Goal: Task Accomplishment & Management: Use online tool/utility

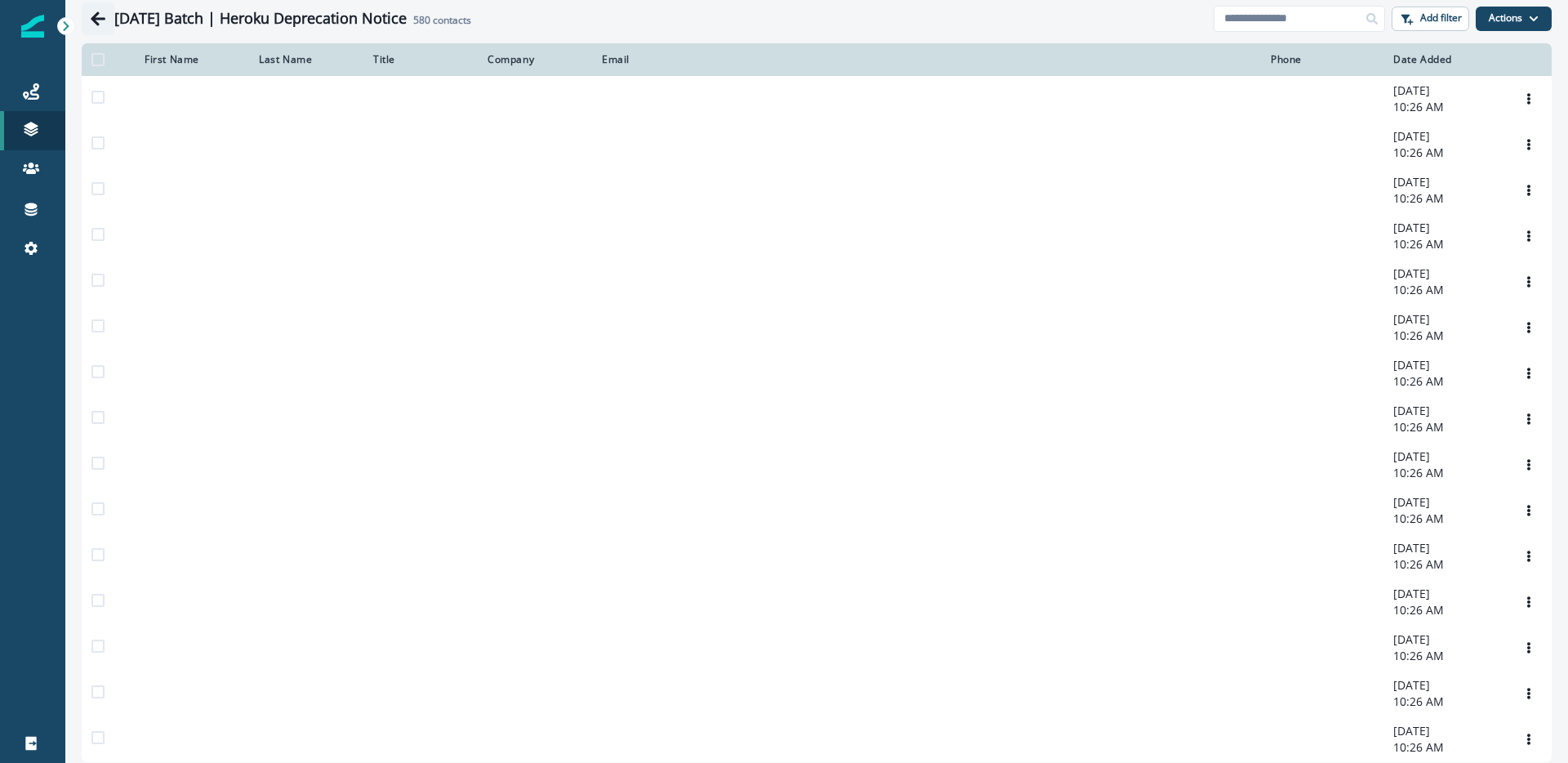
click at [103, 23] on icon "Go back" at bounding box center [98, 19] width 16 height 16
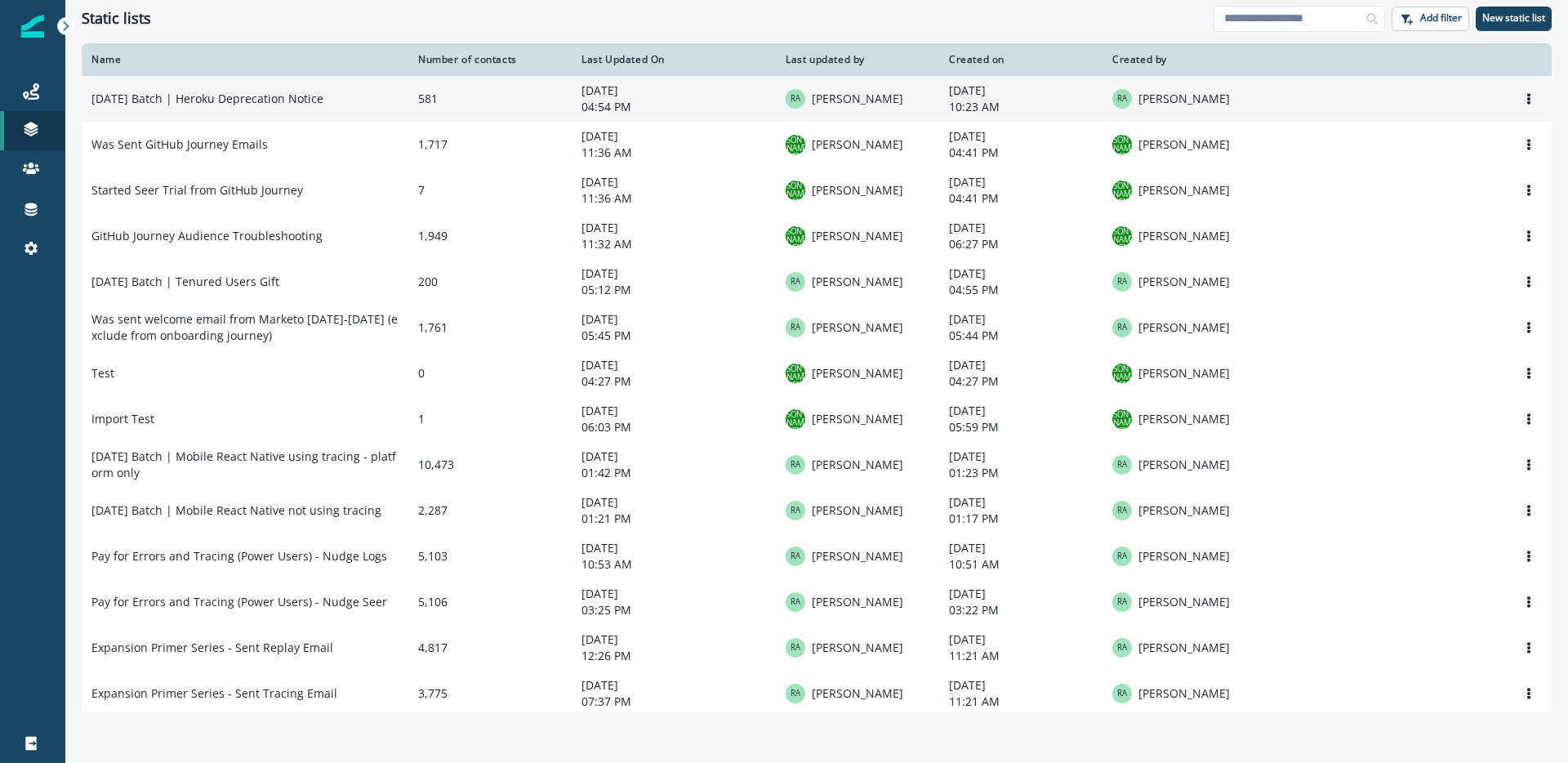
click at [169, 100] on td "[DATE] Batch | Heroku Deprecation Notice" at bounding box center [245, 99] width 327 height 46
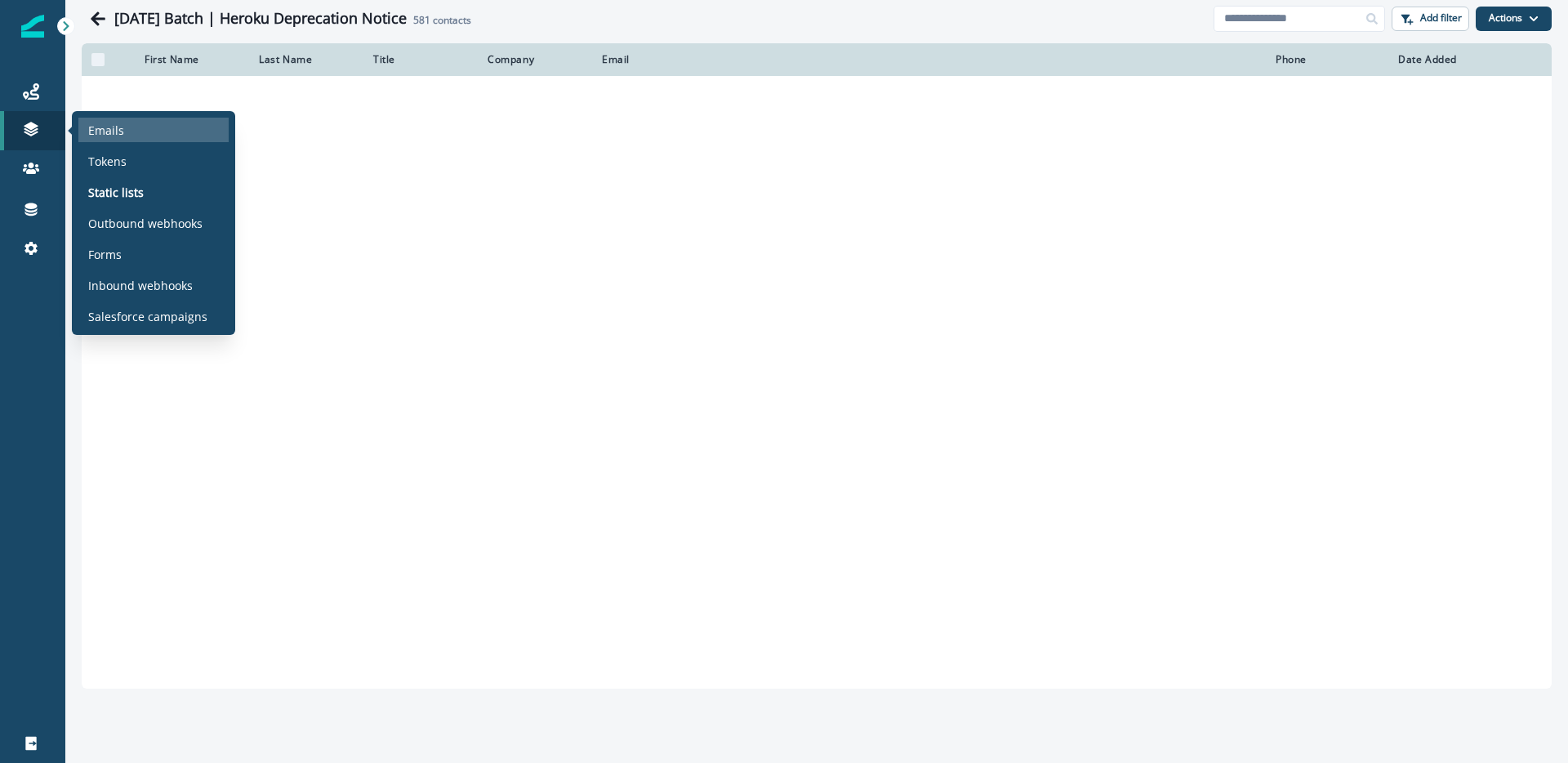
click at [132, 128] on div "Emails" at bounding box center [153, 130] width 150 height 25
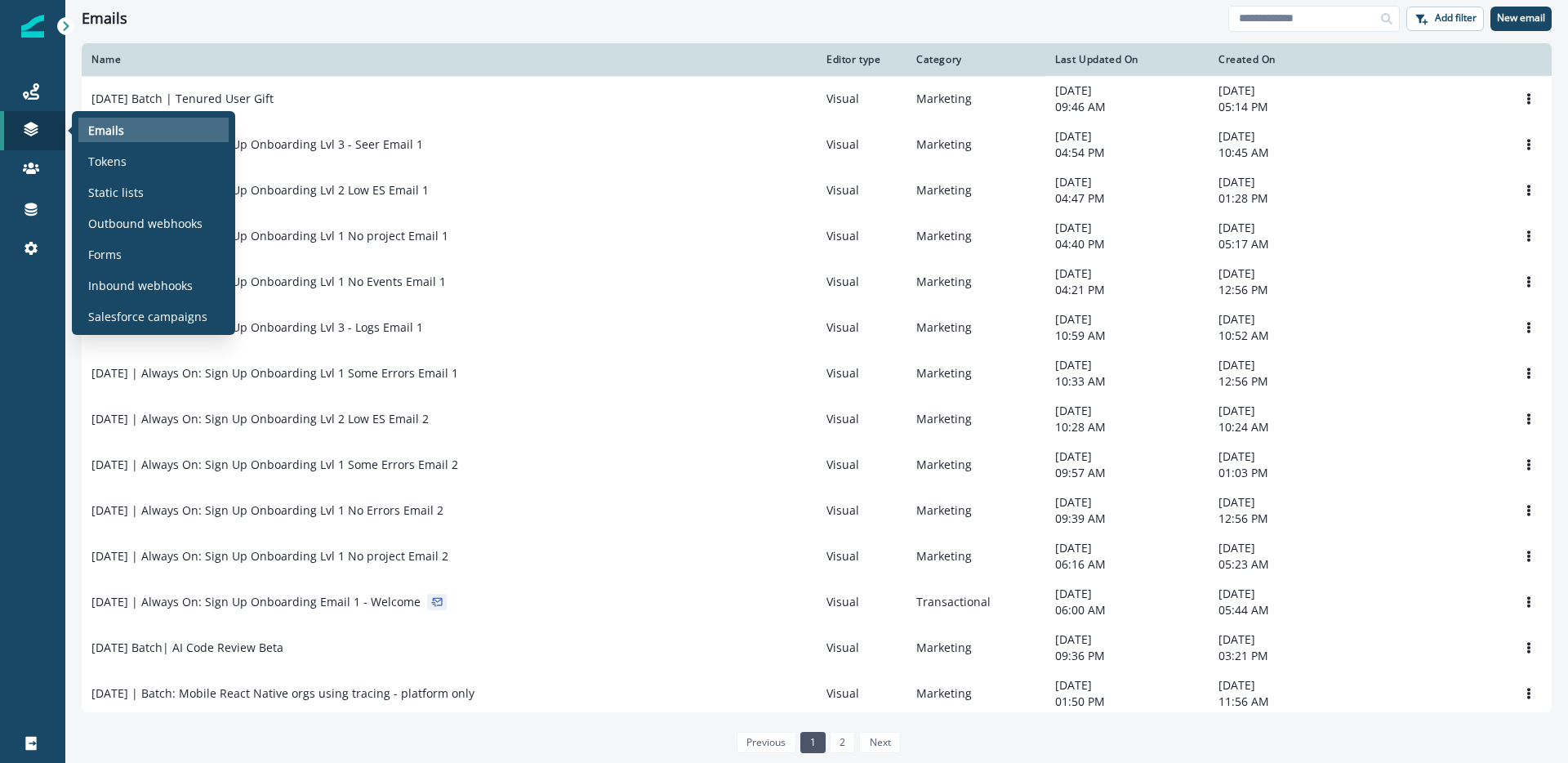
click at [150, 133] on div "Emails" at bounding box center [153, 130] width 150 height 25
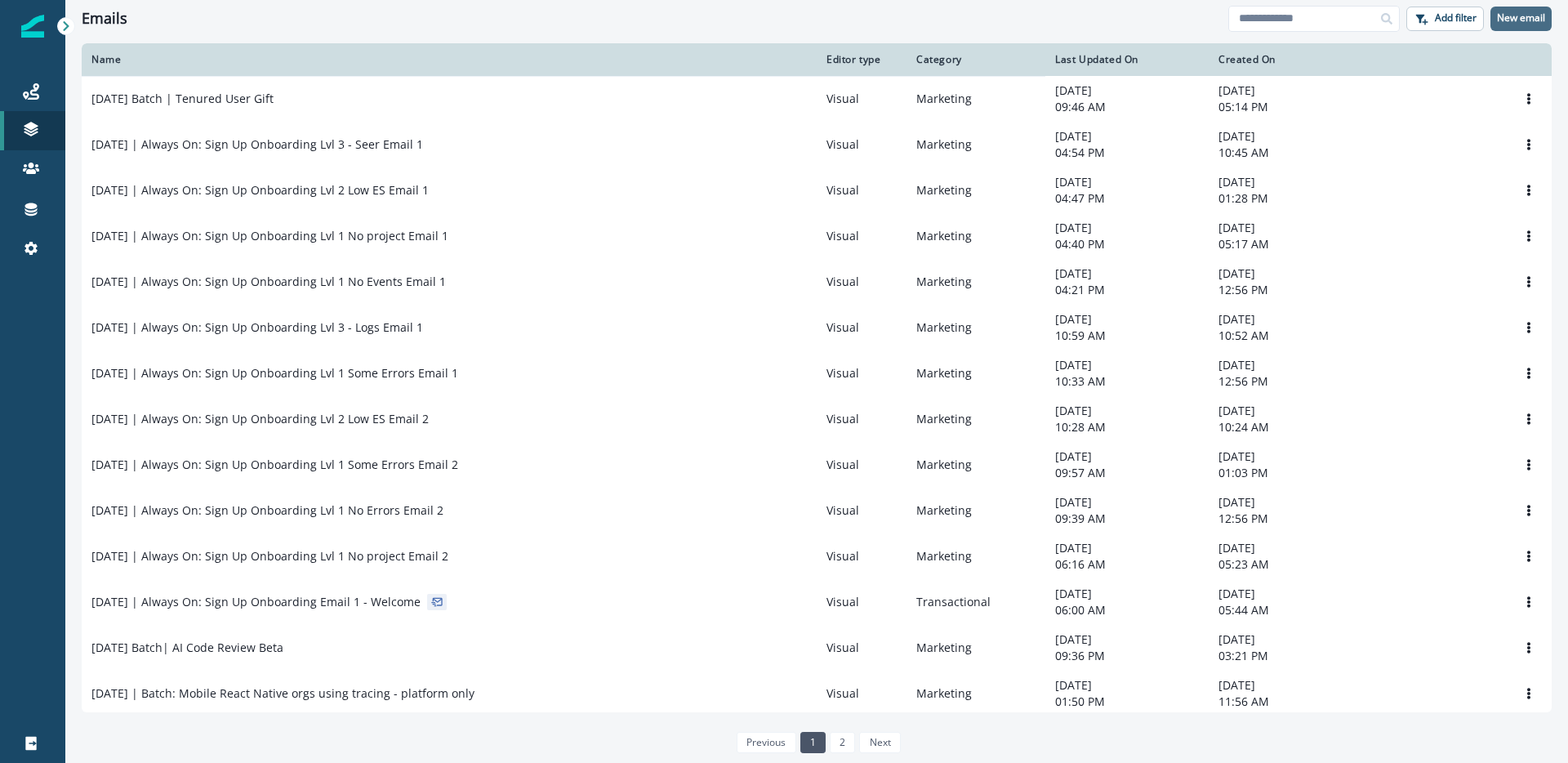
click at [1516, 28] on button "New email" at bounding box center [1521, 19] width 61 height 25
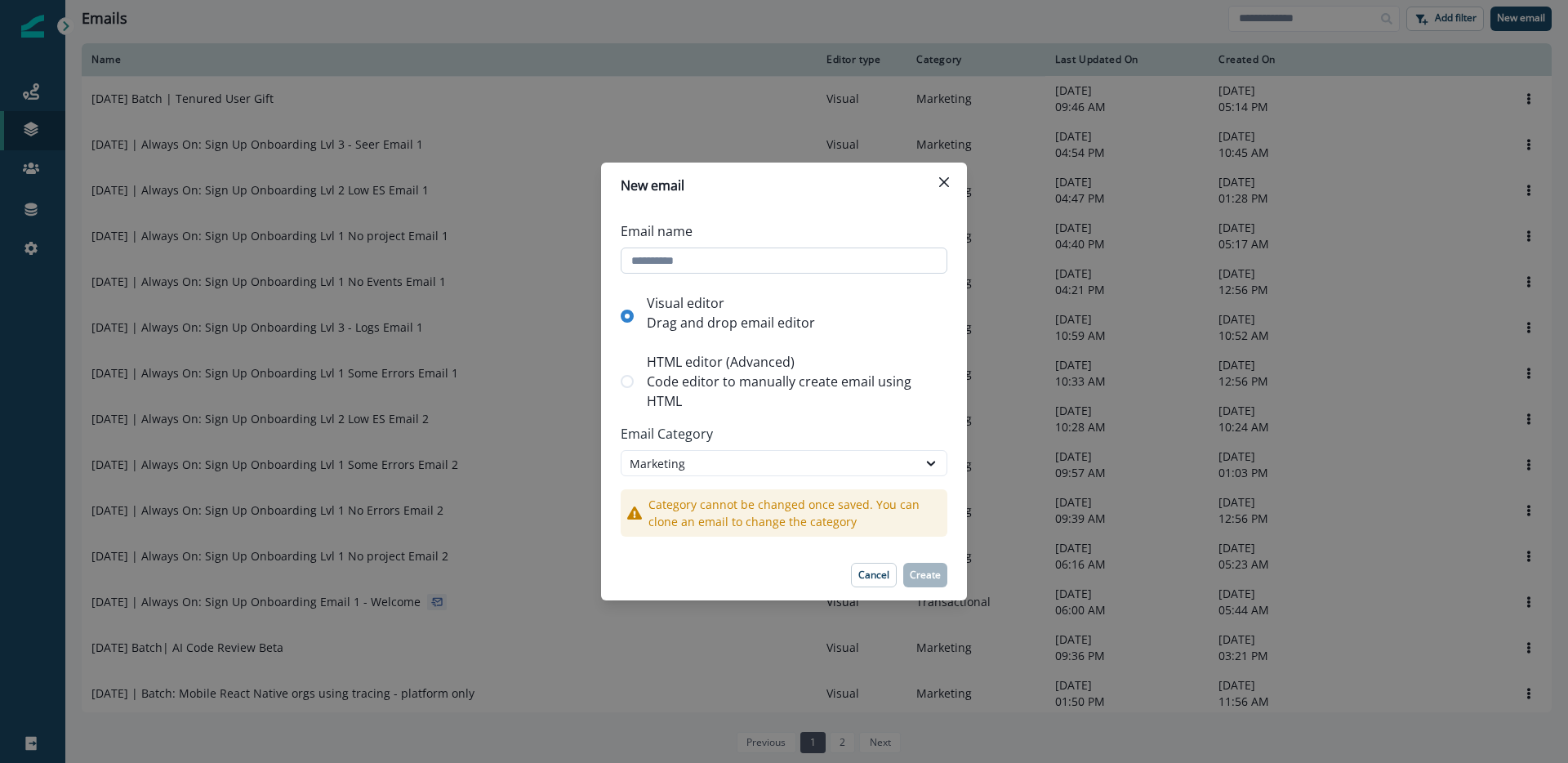
click at [714, 263] on input "Email name" at bounding box center [784, 261] width 327 height 26
type input "**********"
click at [926, 570] on p "Create" at bounding box center [925, 575] width 31 height 11
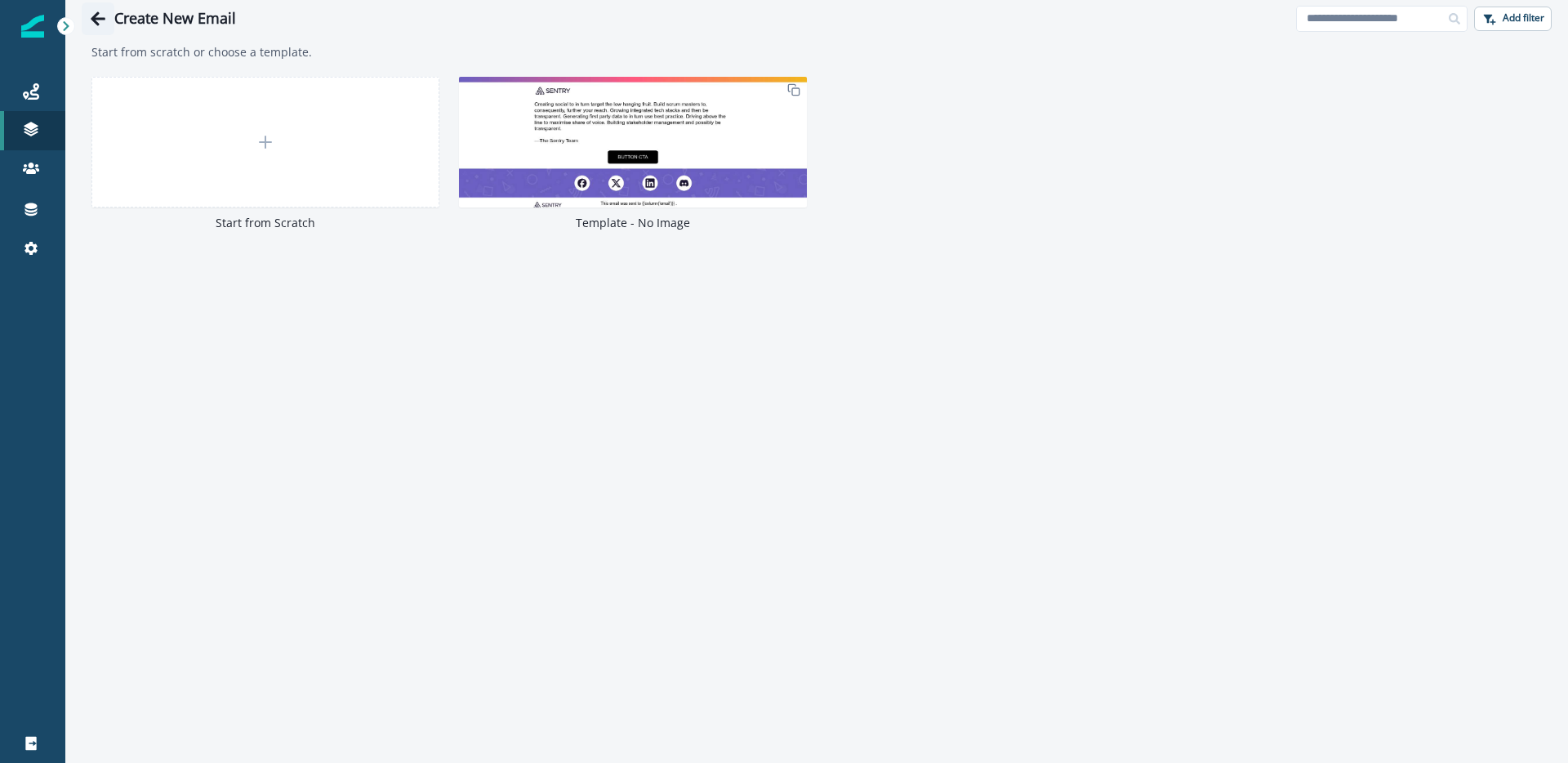
click at [99, 18] on icon "Go back" at bounding box center [98, 18] width 15 height 14
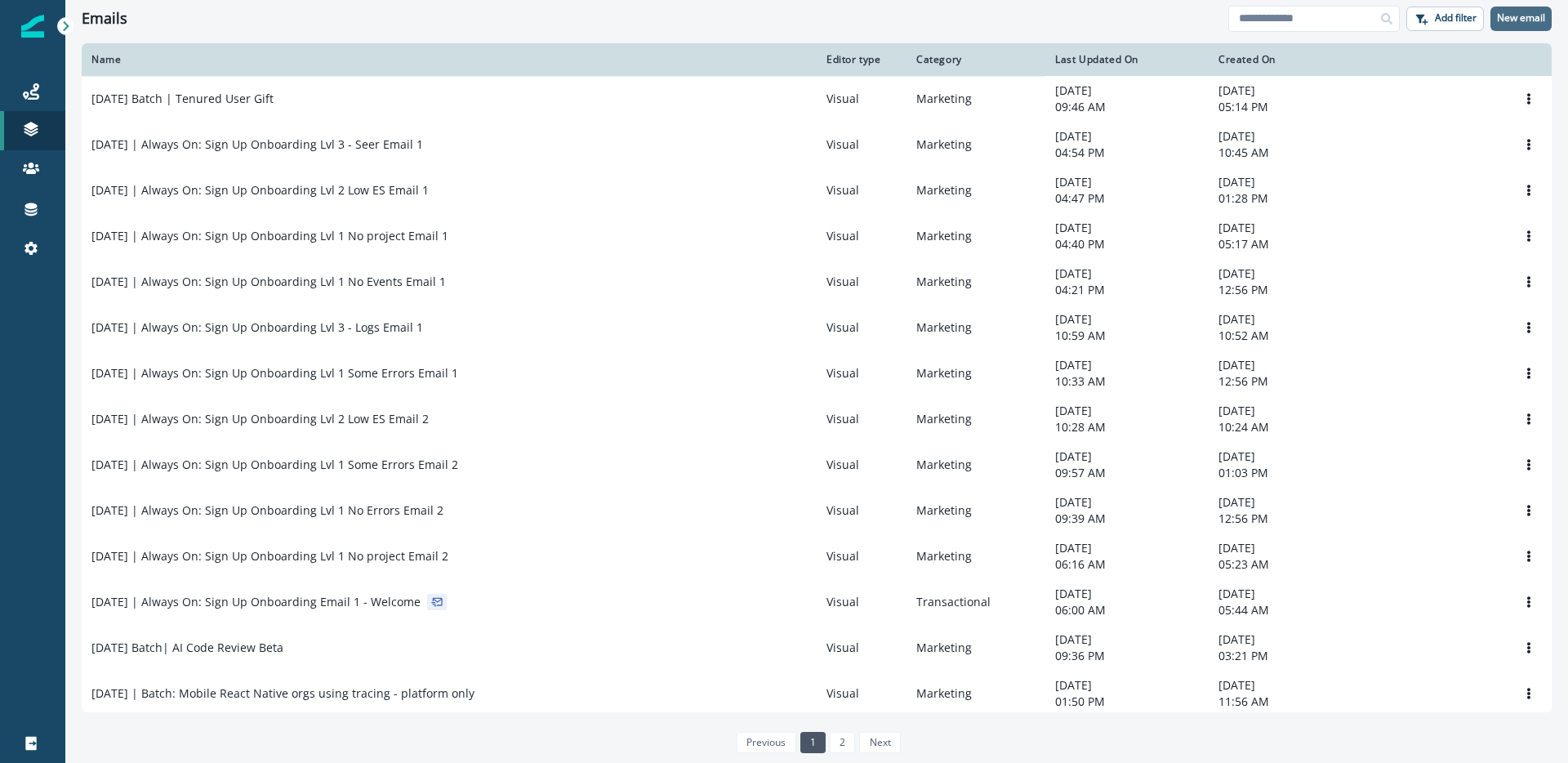
click at [1523, 22] on p "New email" at bounding box center [1521, 17] width 48 height 11
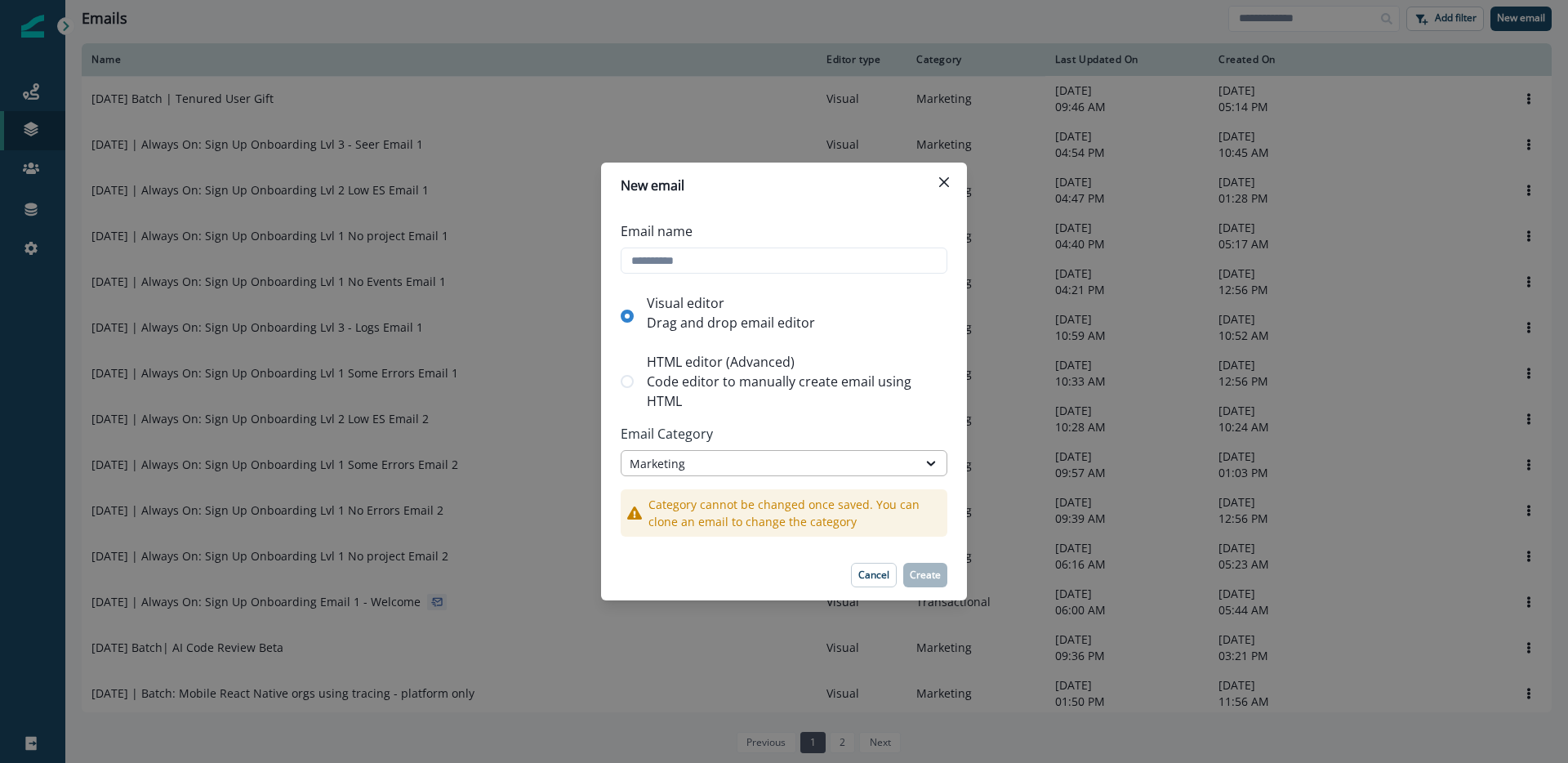
click at [730, 470] on div "Marketing" at bounding box center [770, 463] width 280 height 17
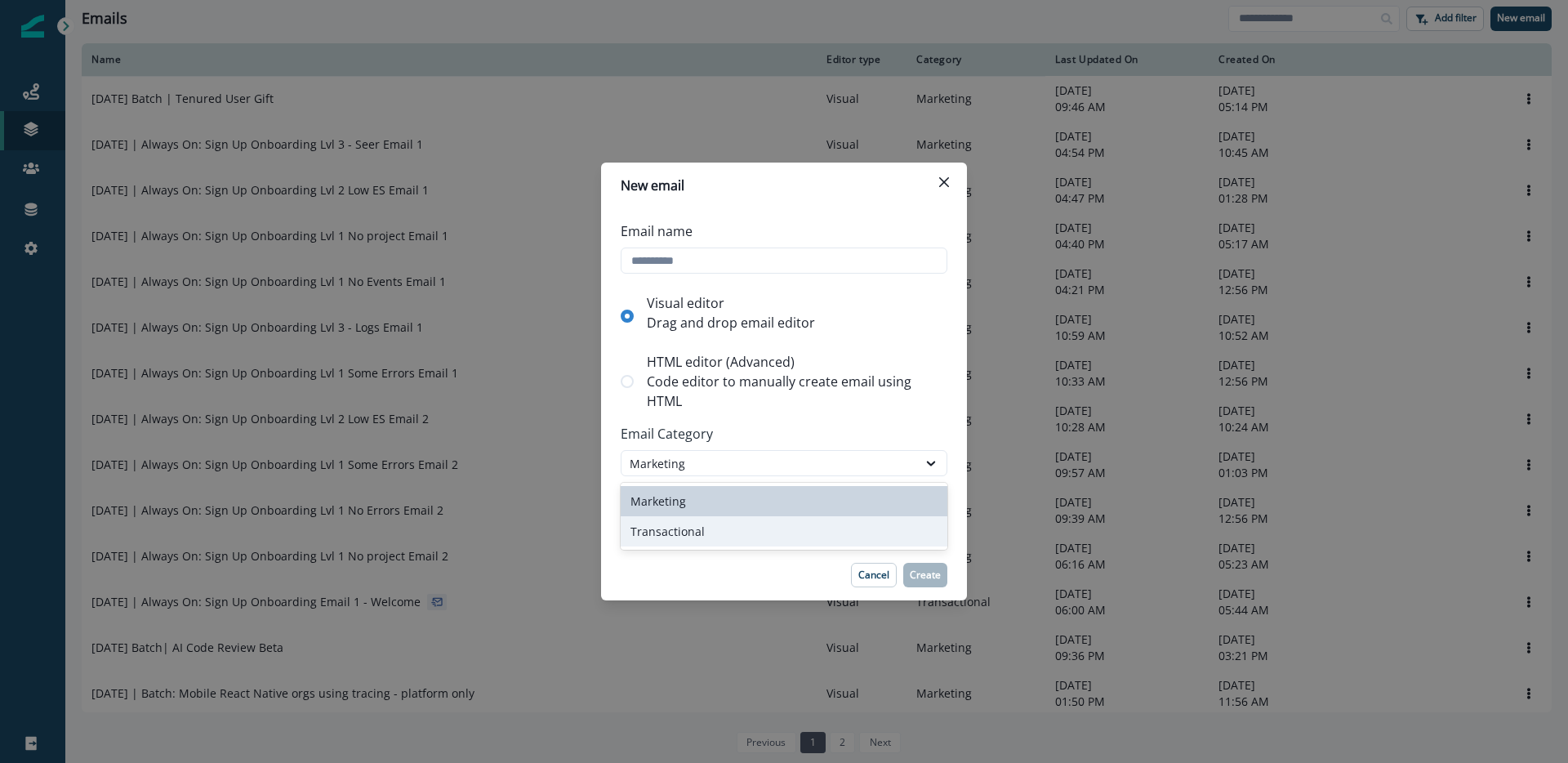
click at [702, 529] on div "Transactional" at bounding box center [784, 532] width 327 height 30
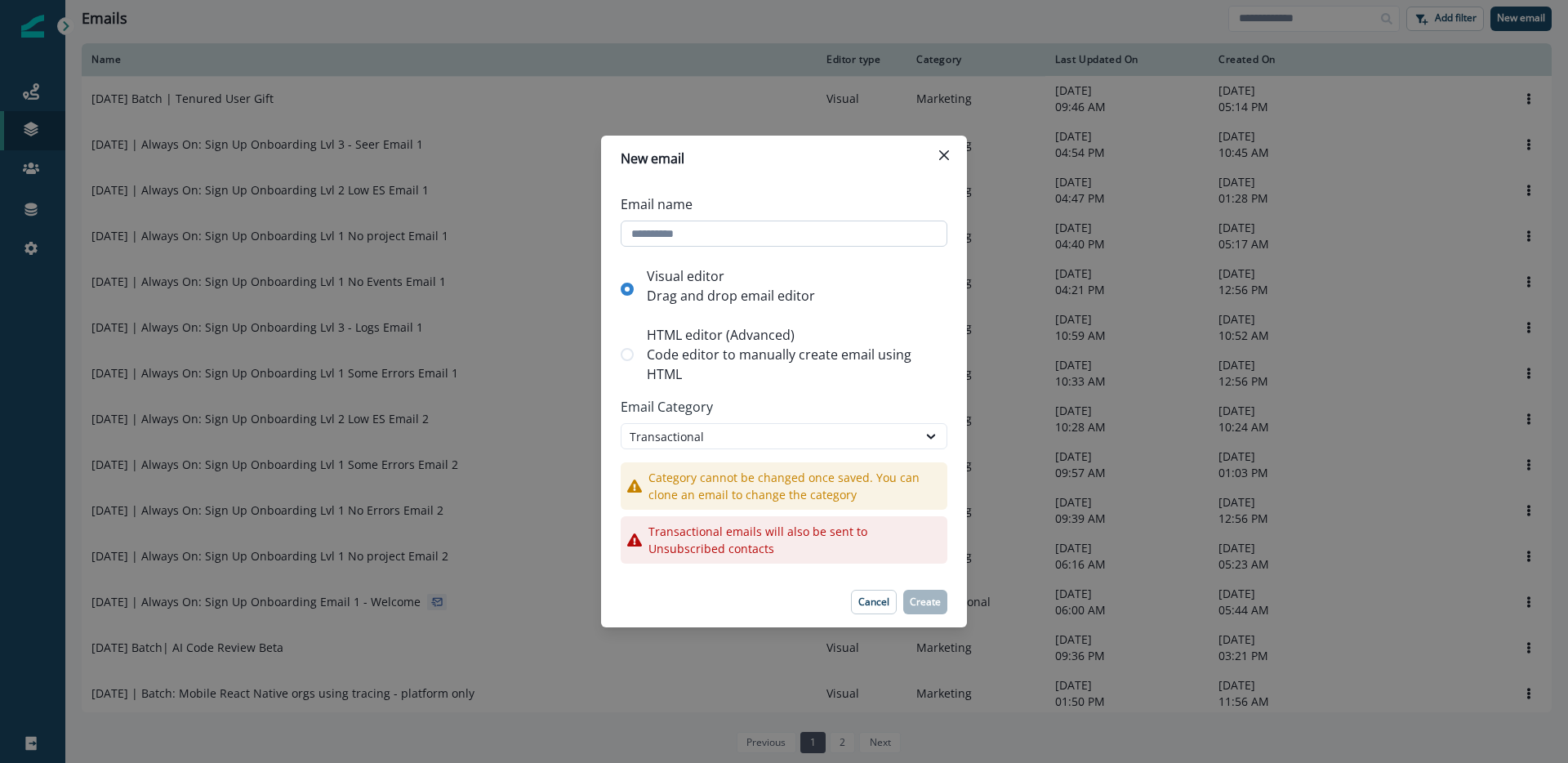
click at [747, 240] on input "Email name" at bounding box center [784, 234] width 327 height 26
type input "**********"
click at [923, 604] on p "Create" at bounding box center [925, 602] width 31 height 11
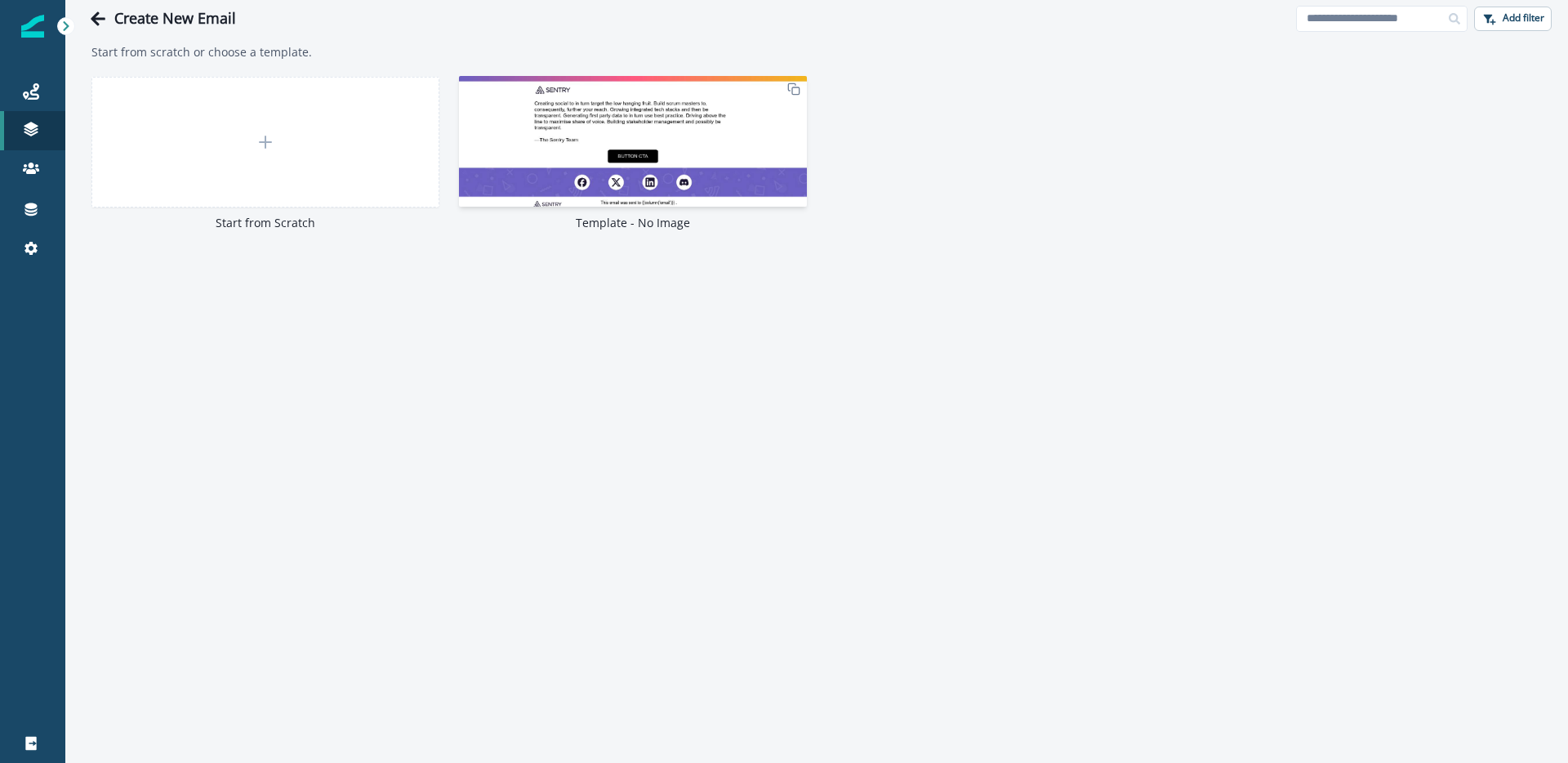
click at [699, 165] on img at bounding box center [633, 155] width 348 height 158
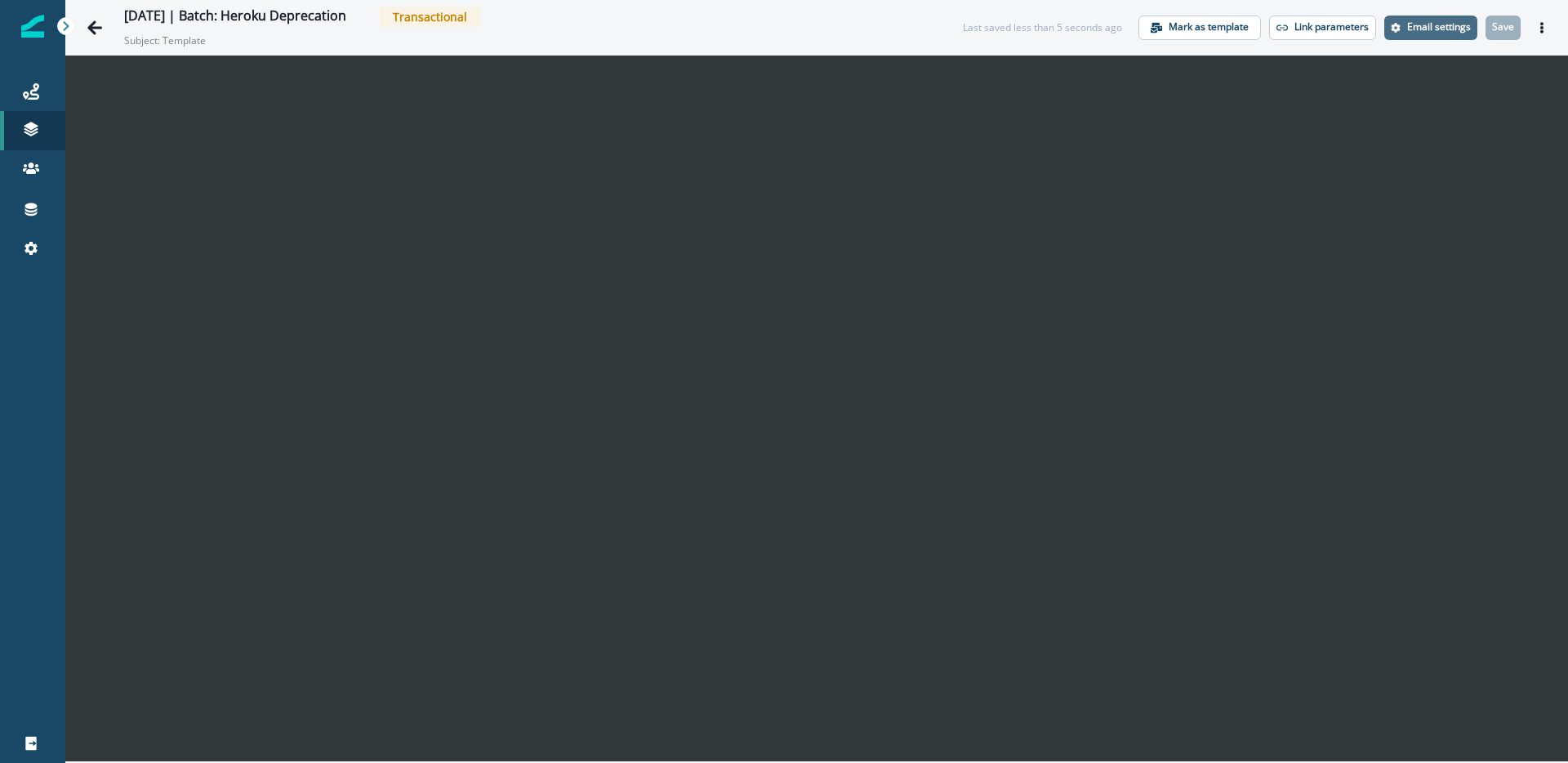
click at [1449, 30] on p "Email settings" at bounding box center [1439, 26] width 64 height 11
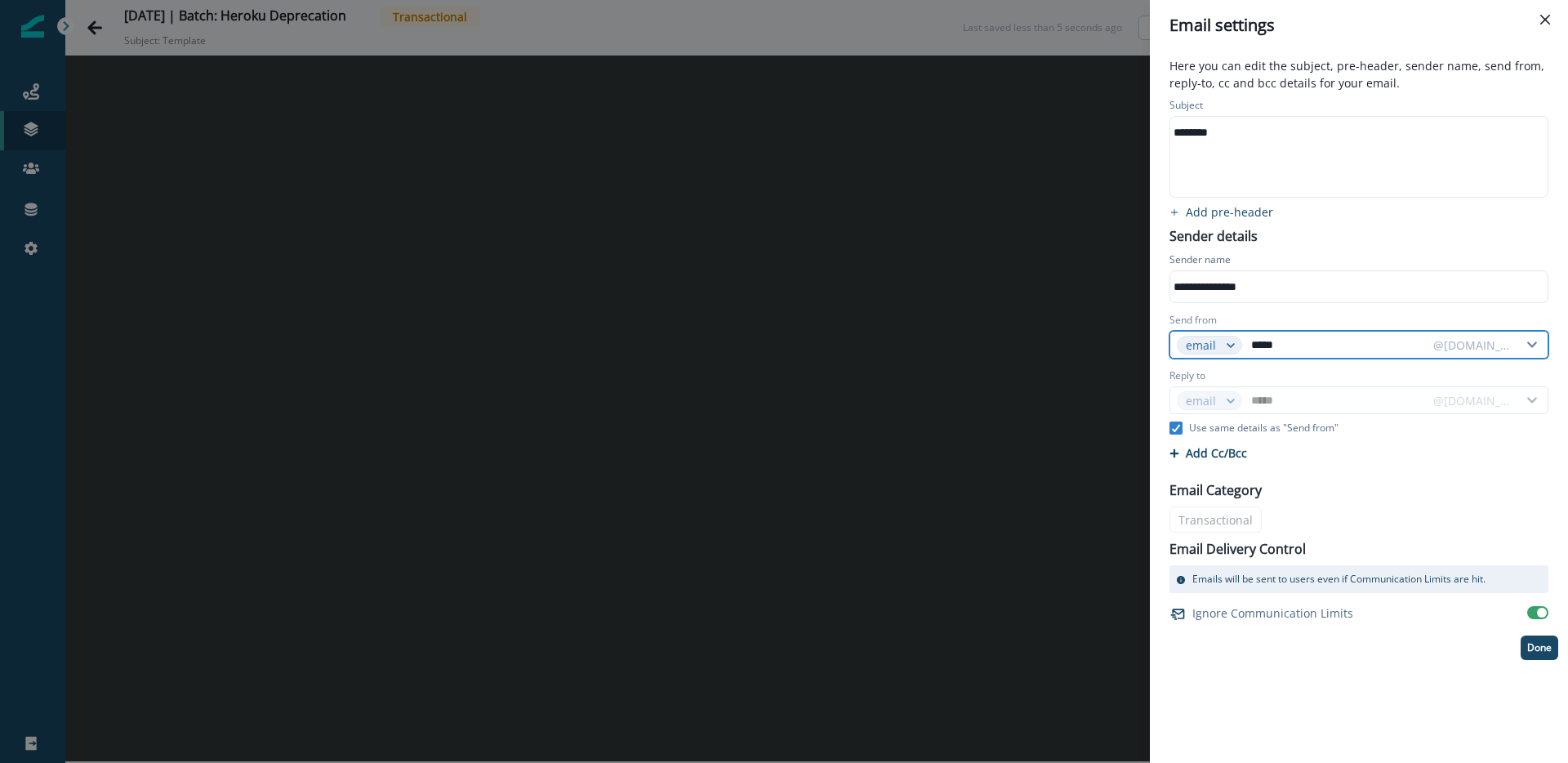
click at [1271, 344] on input "*****" at bounding box center [1337, 345] width 178 height 26
paste input "text"
type input "****"
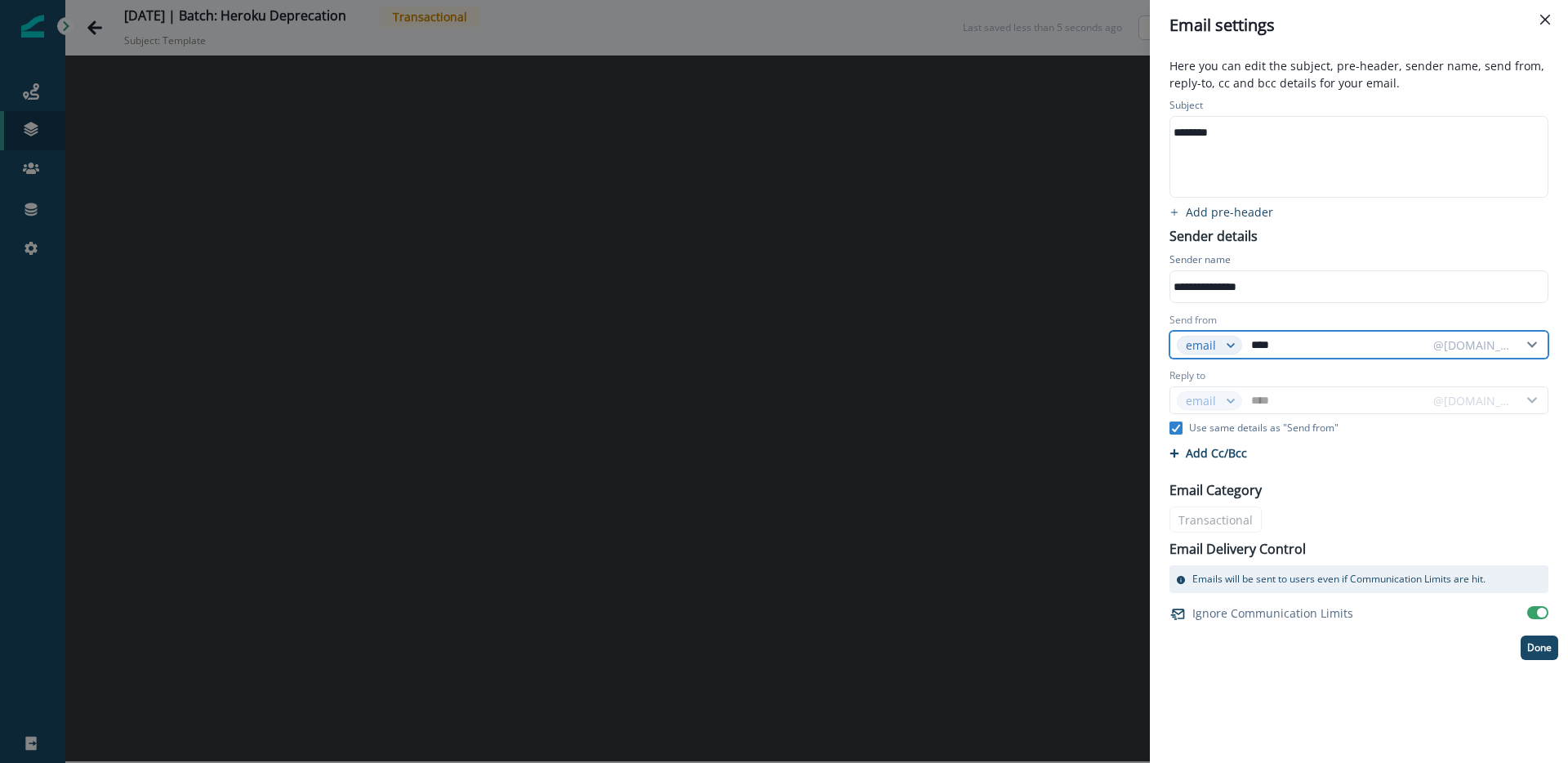
type input "****"
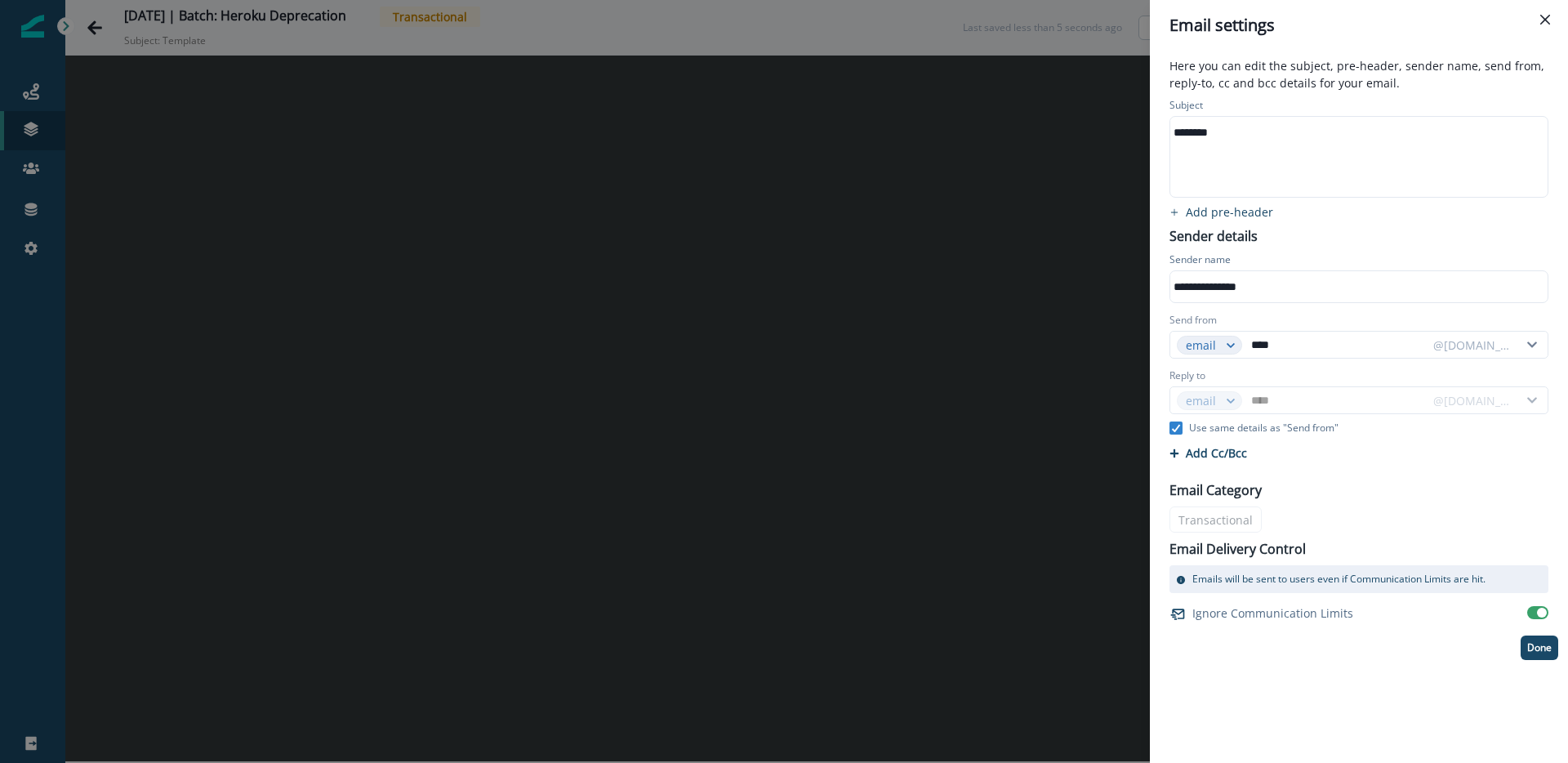
click at [1237, 428] on p "Use same details as "Send from"" at bounding box center [1264, 428] width 150 height 15
click at [1271, 405] on input "****" at bounding box center [1337, 400] width 178 height 26
paste input "text"
type input "**********"
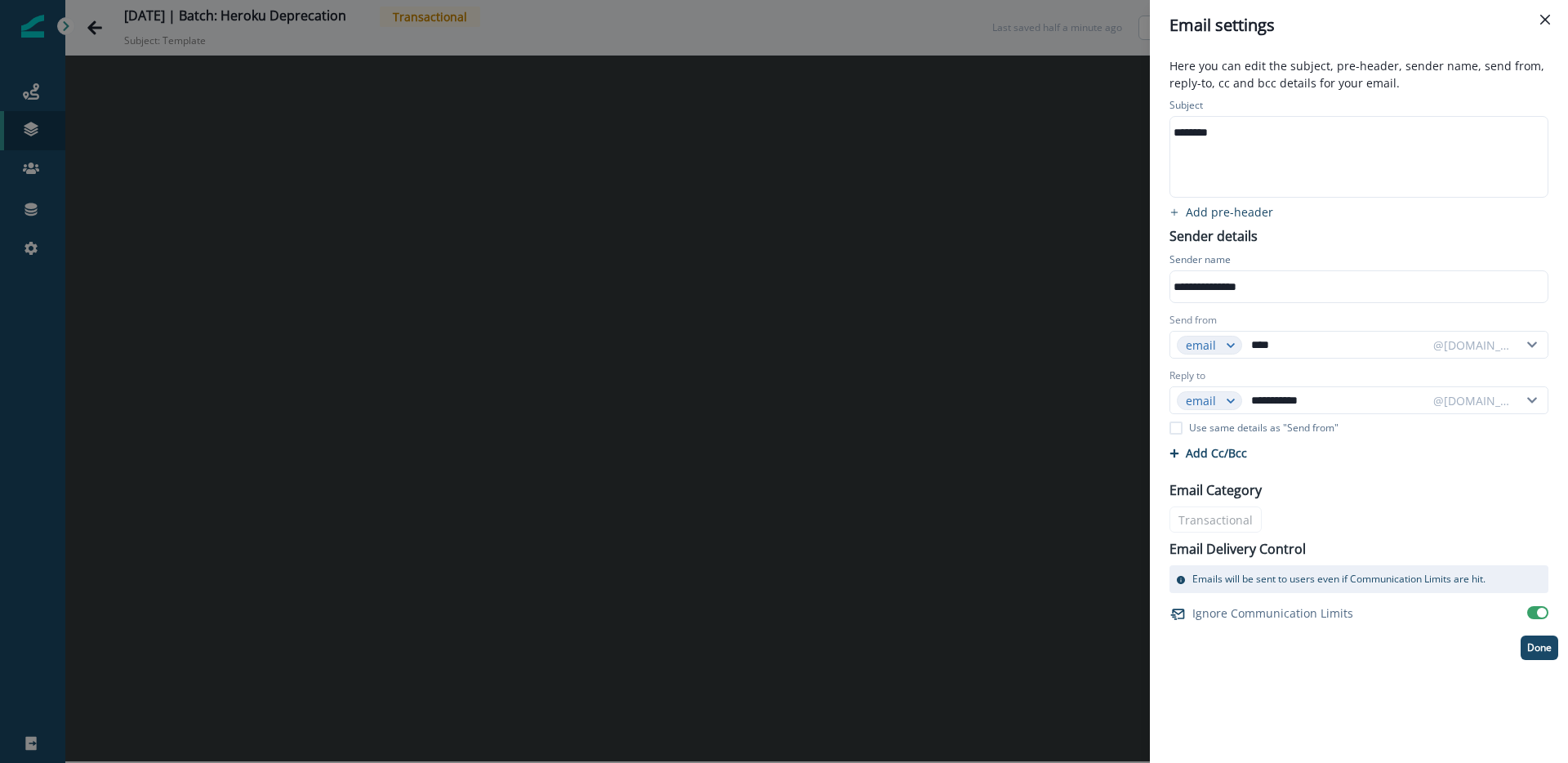
click at [1333, 451] on div "Cc/Bcc Cc 0 Enter or paste emails separated by comma or space Bcc 0 Enter or pa…" at bounding box center [1359, 453] width 399 height 29
click at [1204, 135] on div "********" at bounding box center [1357, 132] width 375 height 25
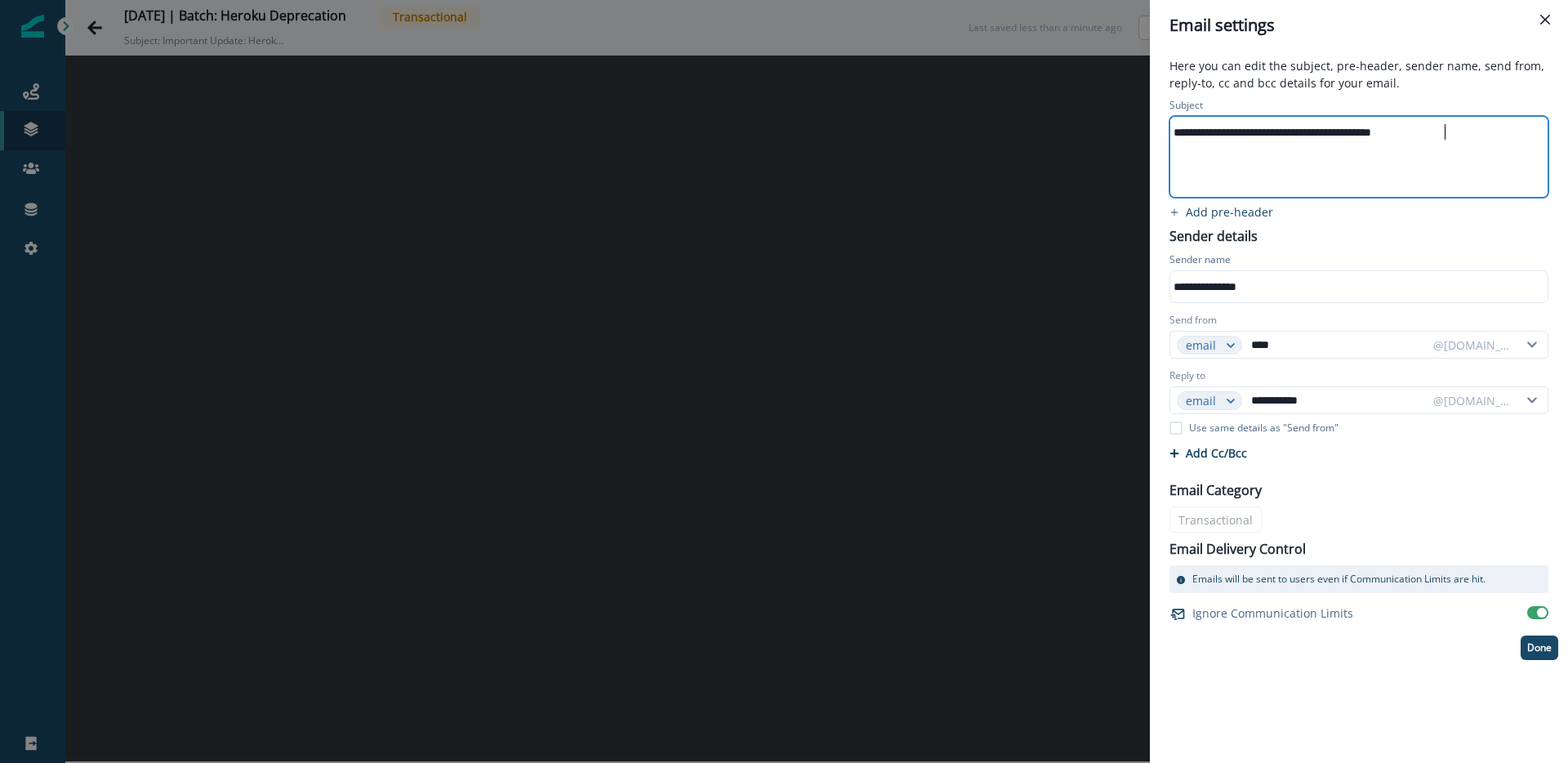
click at [1465, 48] on header "Email settings" at bounding box center [1359, 25] width 419 height 51
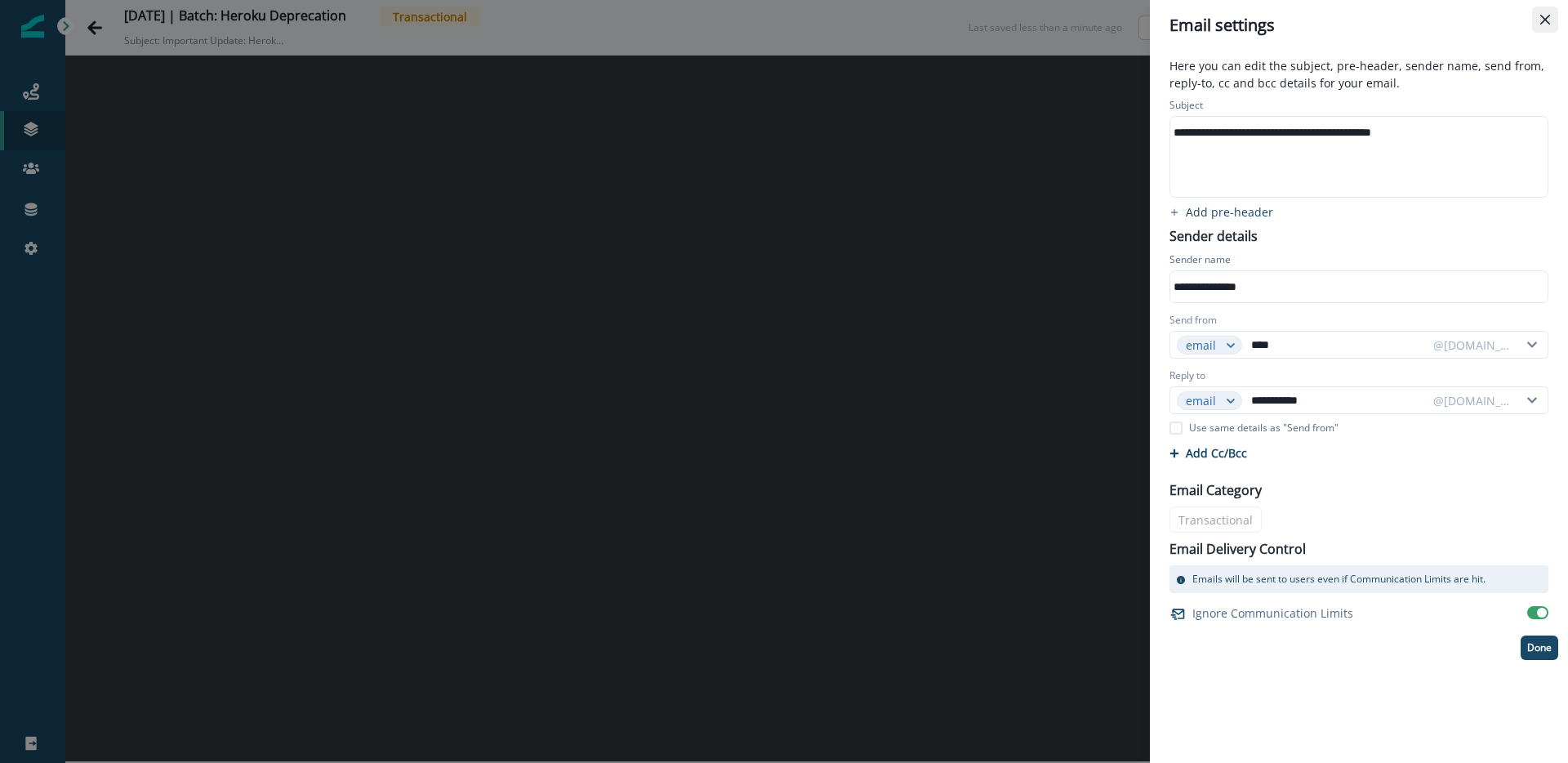
click at [1549, 26] on button "Close" at bounding box center [1545, 20] width 26 height 26
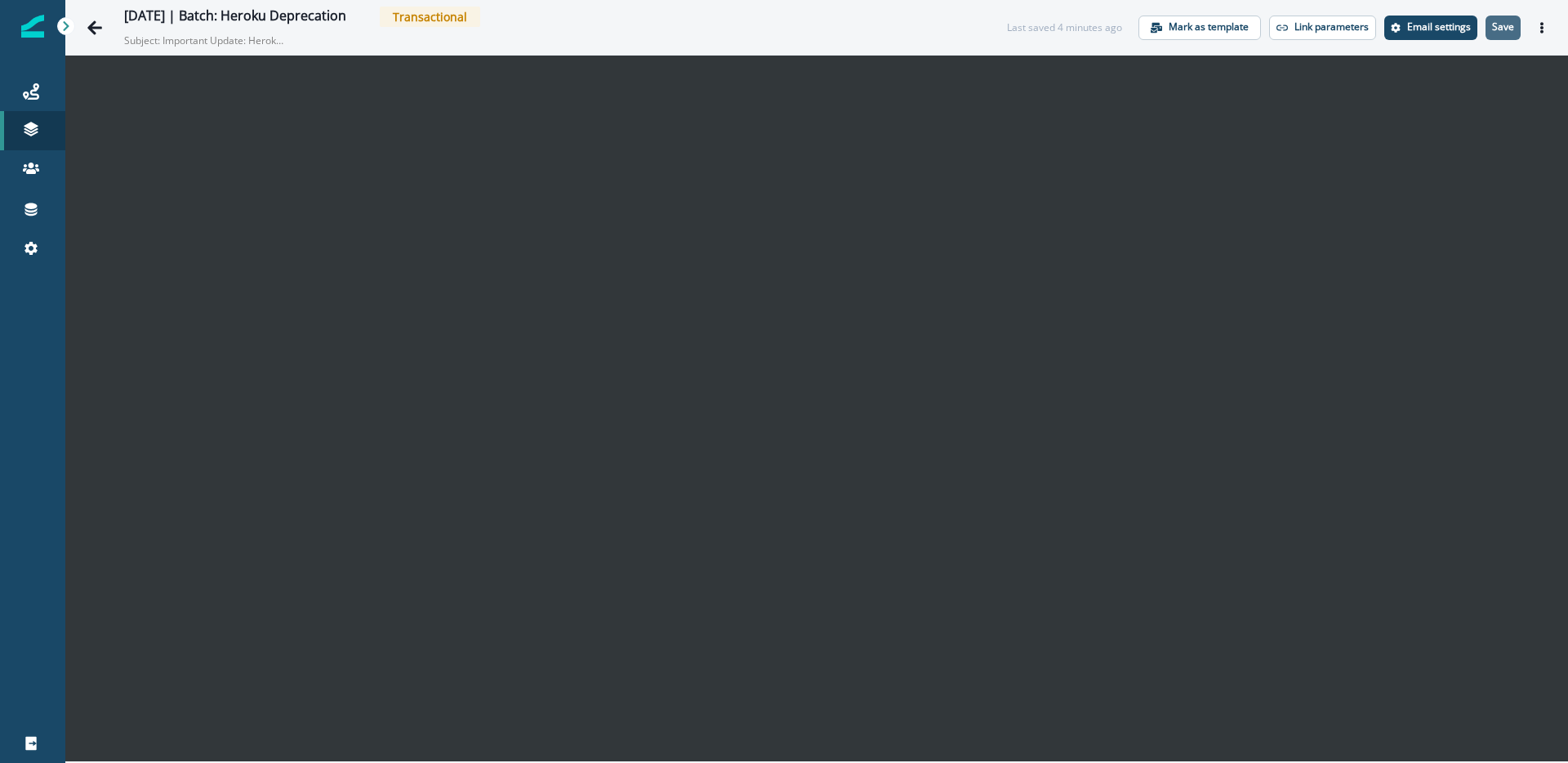
click at [1506, 29] on p "Save" at bounding box center [1503, 26] width 22 height 11
click at [1541, 29] on icon "Actions" at bounding box center [1542, 27] width 3 height 11
click at [1545, 30] on icon "Actions" at bounding box center [1542, 27] width 11 height 11
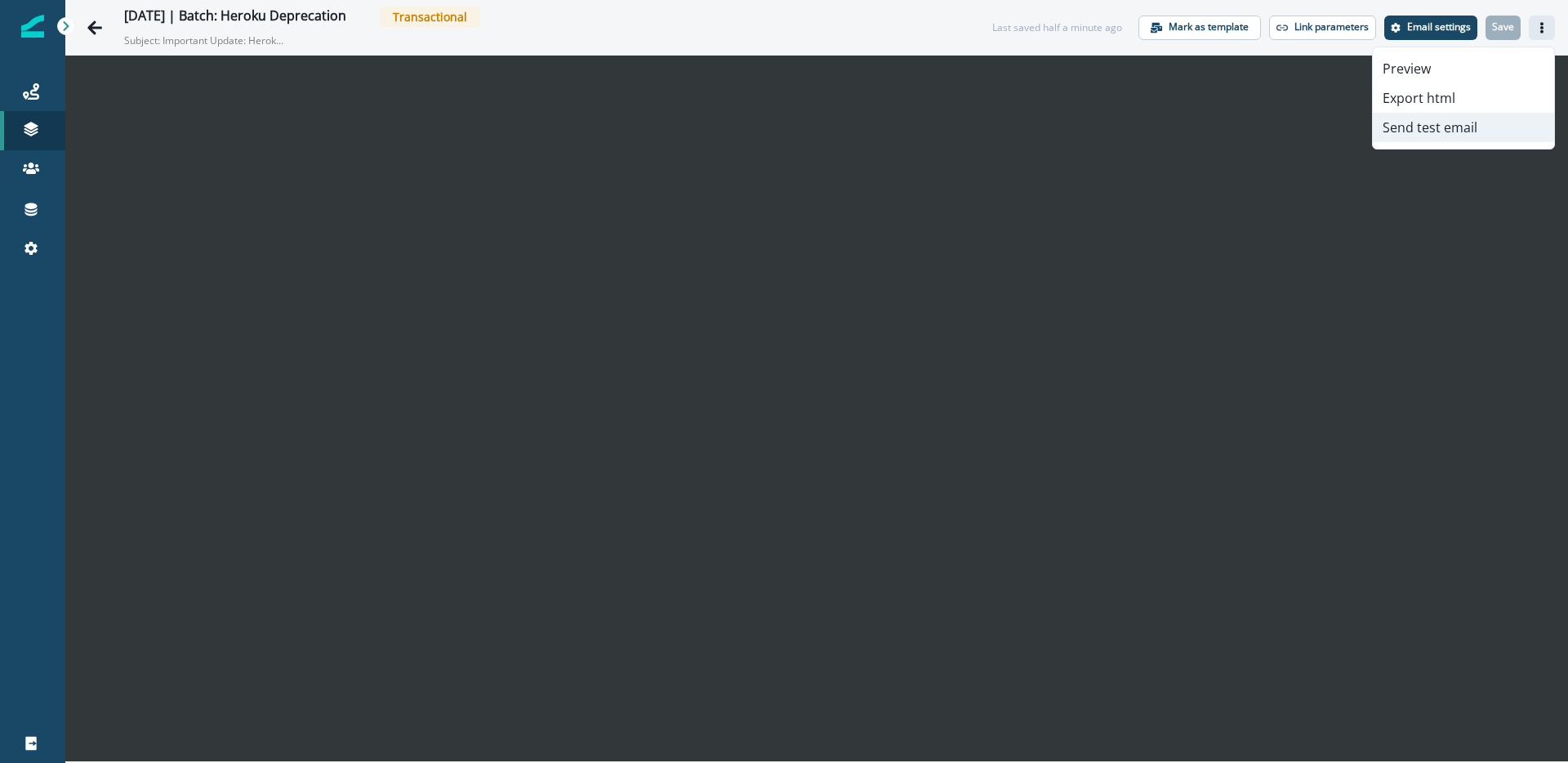
click at [1407, 129] on button "Send test email" at bounding box center [1463, 127] width 181 height 29
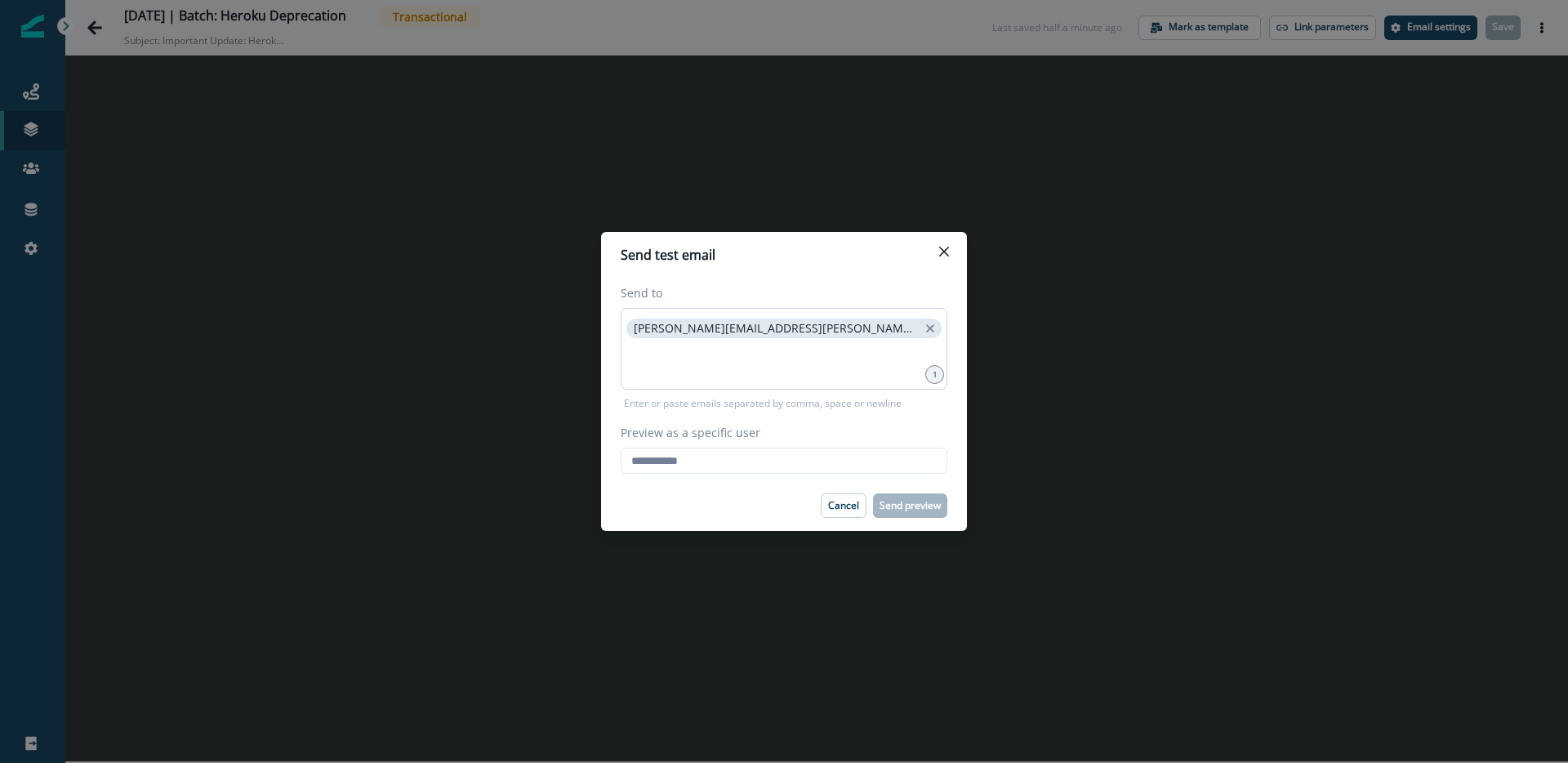
click at [647, 329] on p "[PERSON_NAME][EMAIL_ADDRESS][PERSON_NAME][DOMAIN_NAME]" at bounding box center [776, 329] width 284 height 14
copy span
drag, startPoint x: 647, startPoint y: 329, endPoint x: 786, endPoint y: 321, distance: 139.2
click at [786, 324] on span "[PERSON_NAME][EMAIL_ADDRESS][PERSON_NAME][DOMAIN_NAME]" at bounding box center [784, 329] width 316 height 20
click at [735, 454] on input "Preview as a specific user" at bounding box center [784, 461] width 327 height 26
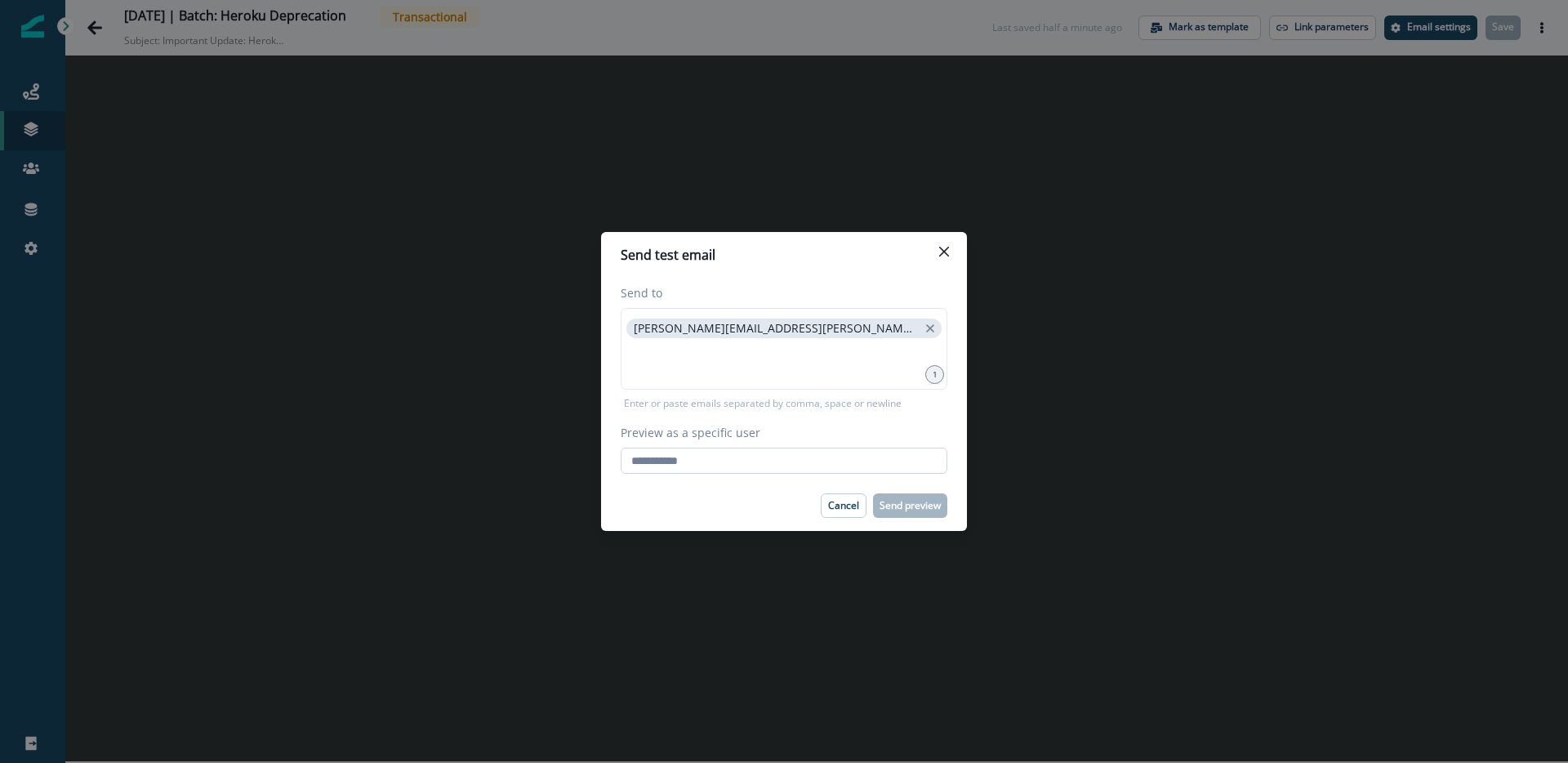
paste input "**********"
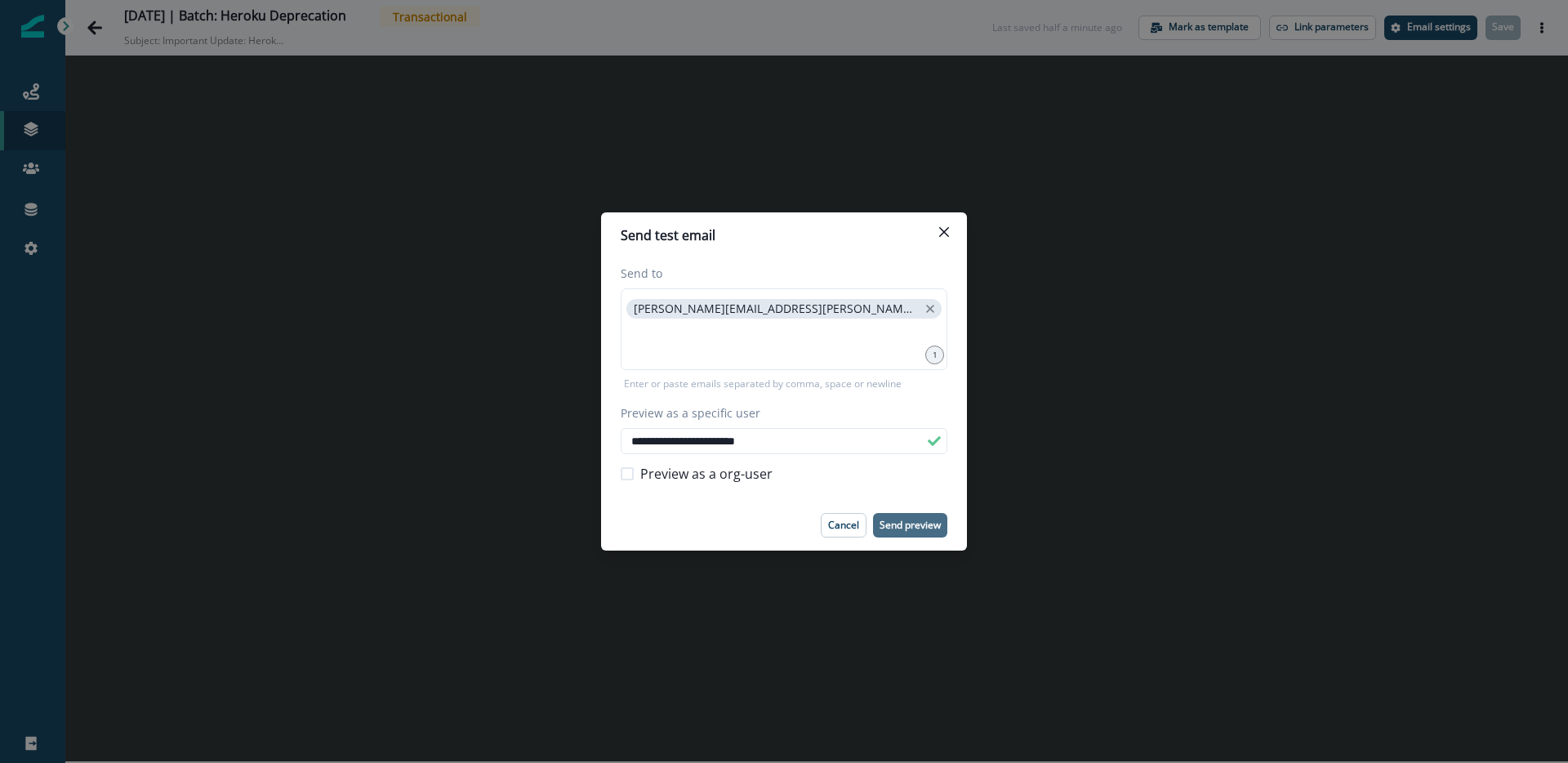
type input "**********"
click at [904, 530] on p "Send preview" at bounding box center [909, 525] width 61 height 11
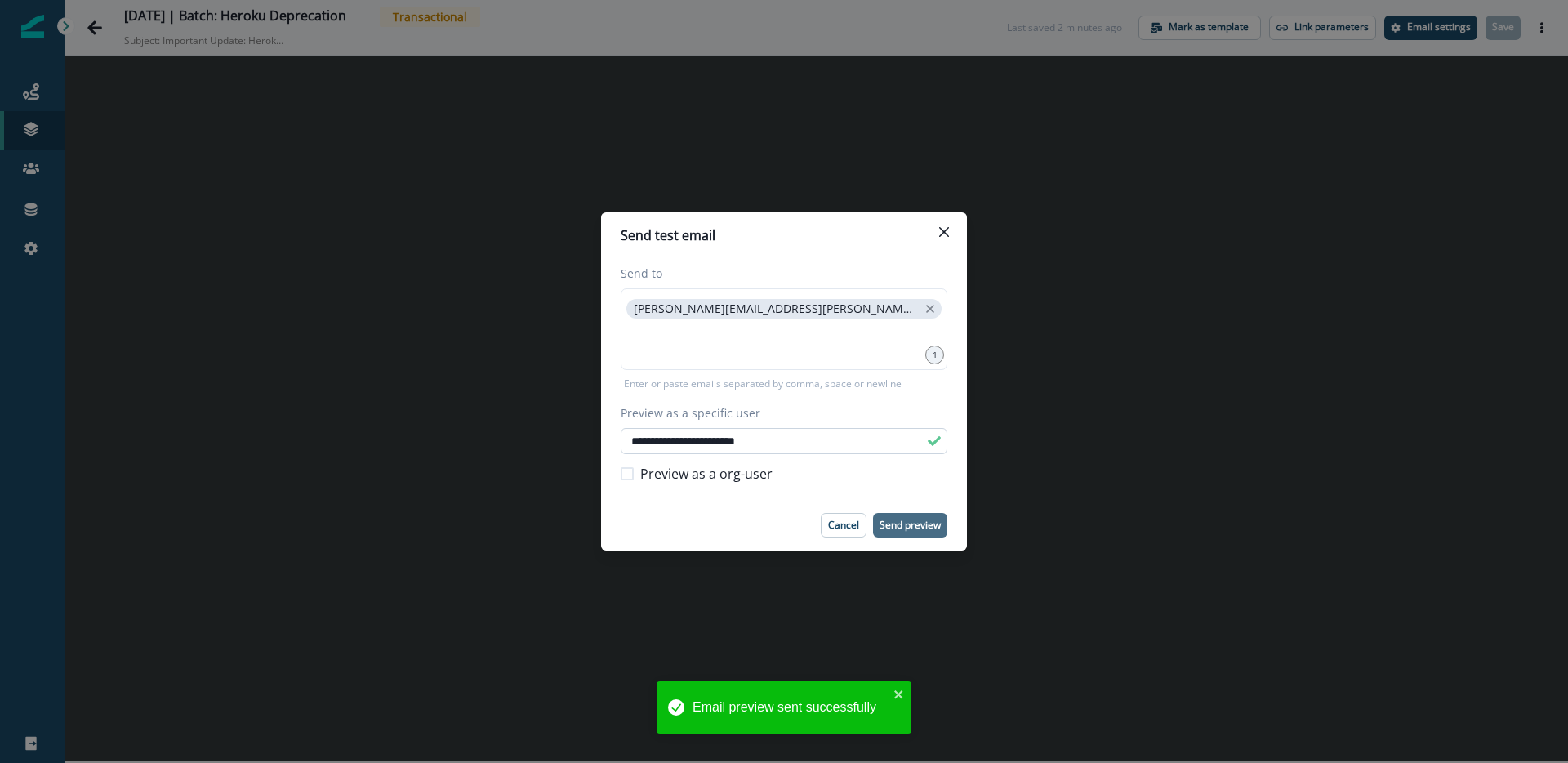
click at [703, 441] on input "**********" at bounding box center [784, 441] width 327 height 26
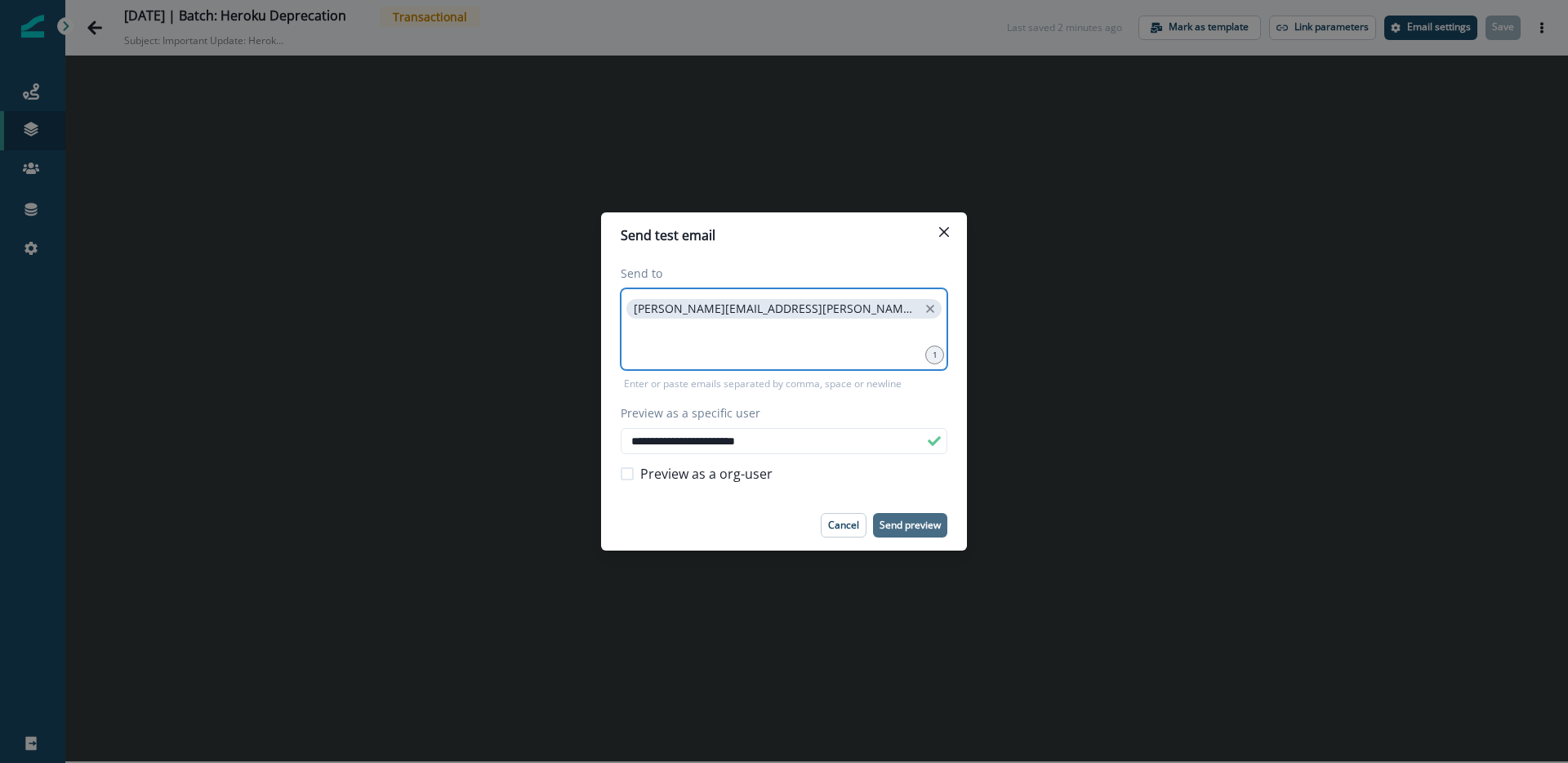
click at [773, 338] on input at bounding box center [784, 342] width 322 height 33
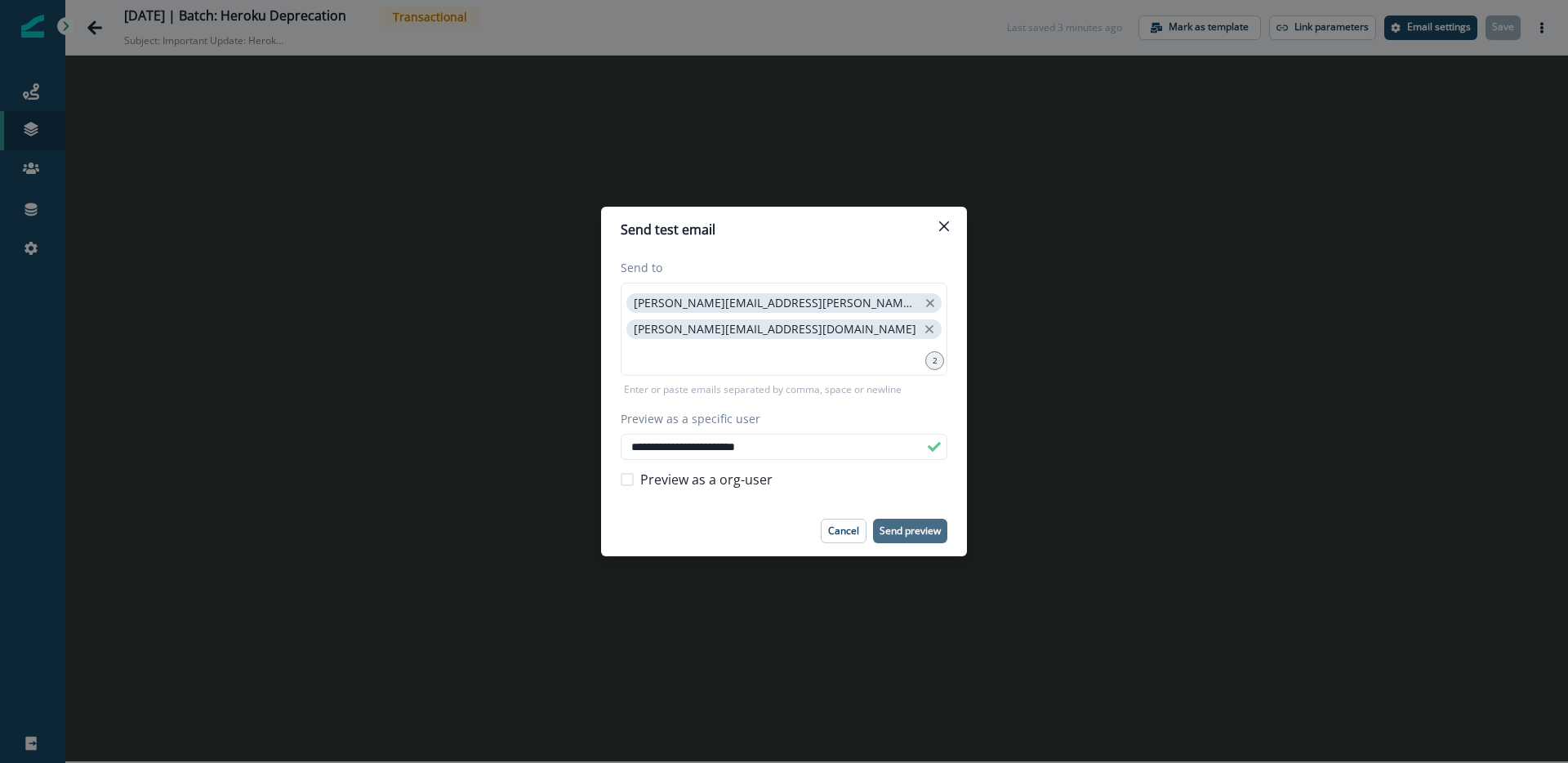
click at [923, 531] on p "Send preview" at bounding box center [909, 531] width 61 height 11
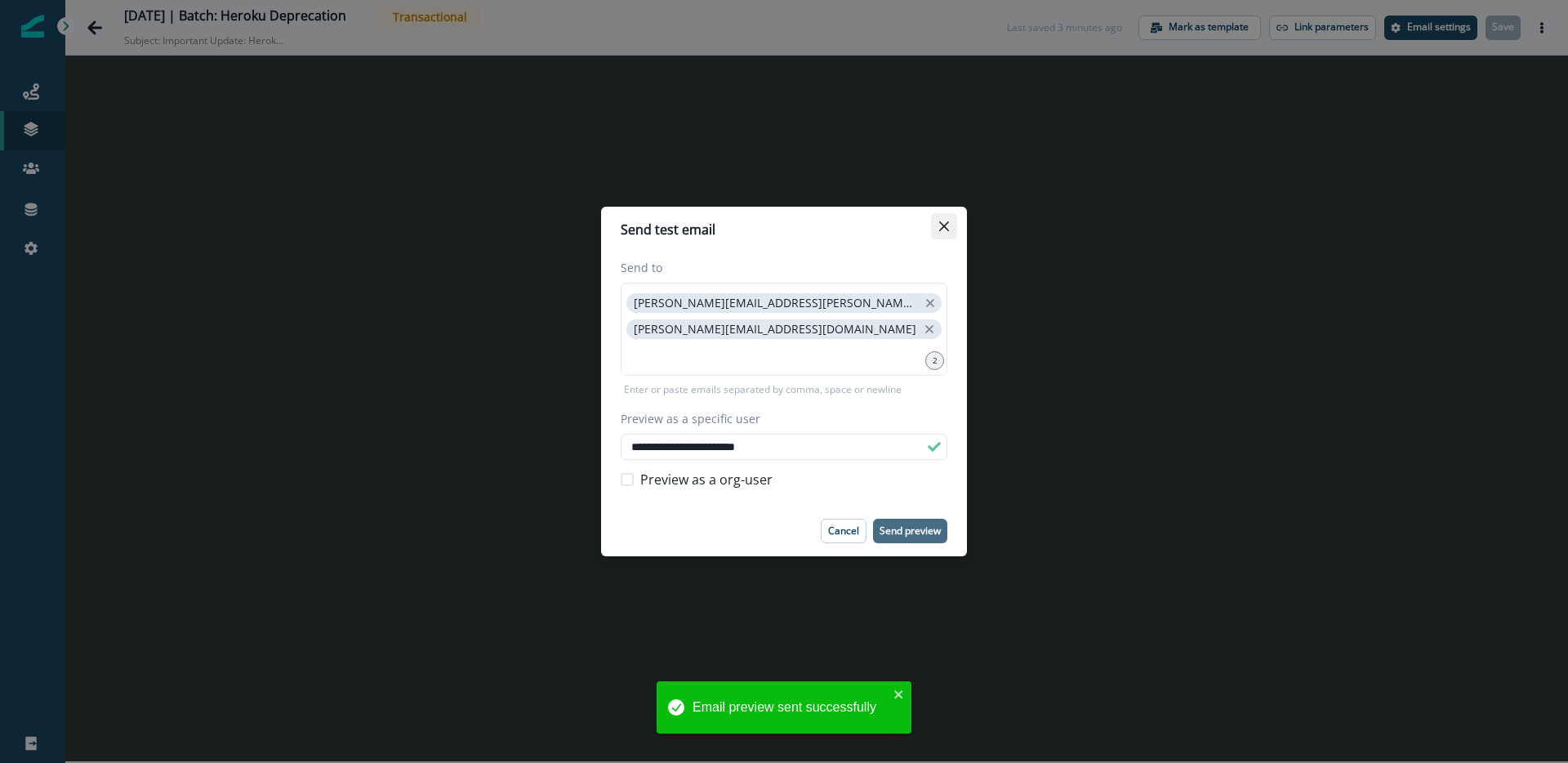
click at [947, 228] on icon "Close" at bounding box center [944, 227] width 10 height 10
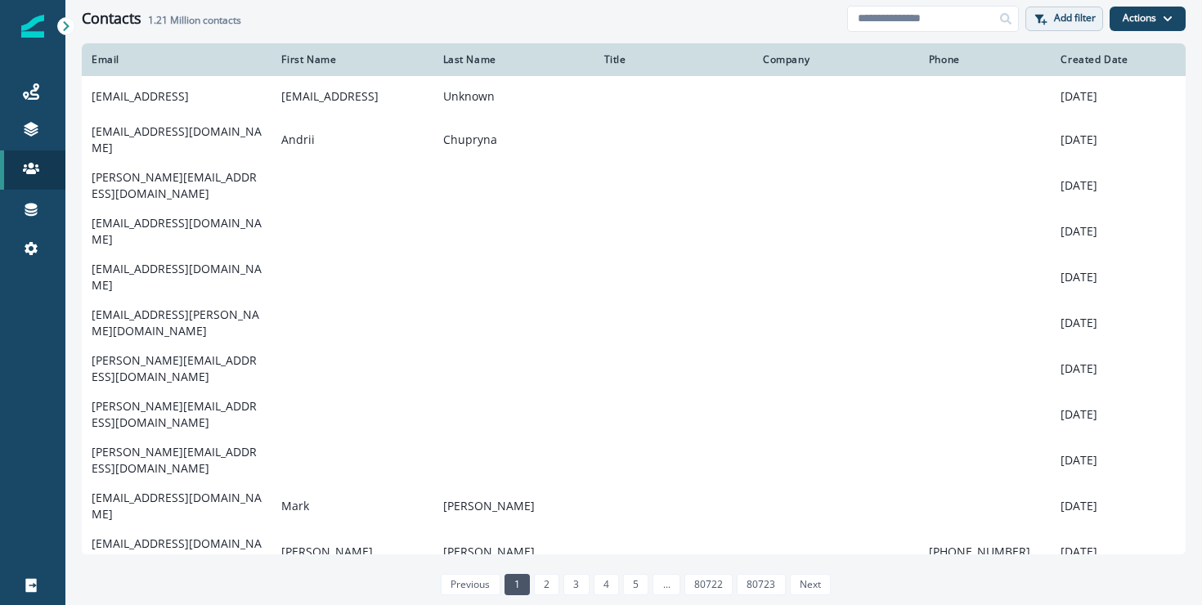
click at [1074, 21] on p "Add filter" at bounding box center [1075, 17] width 42 height 11
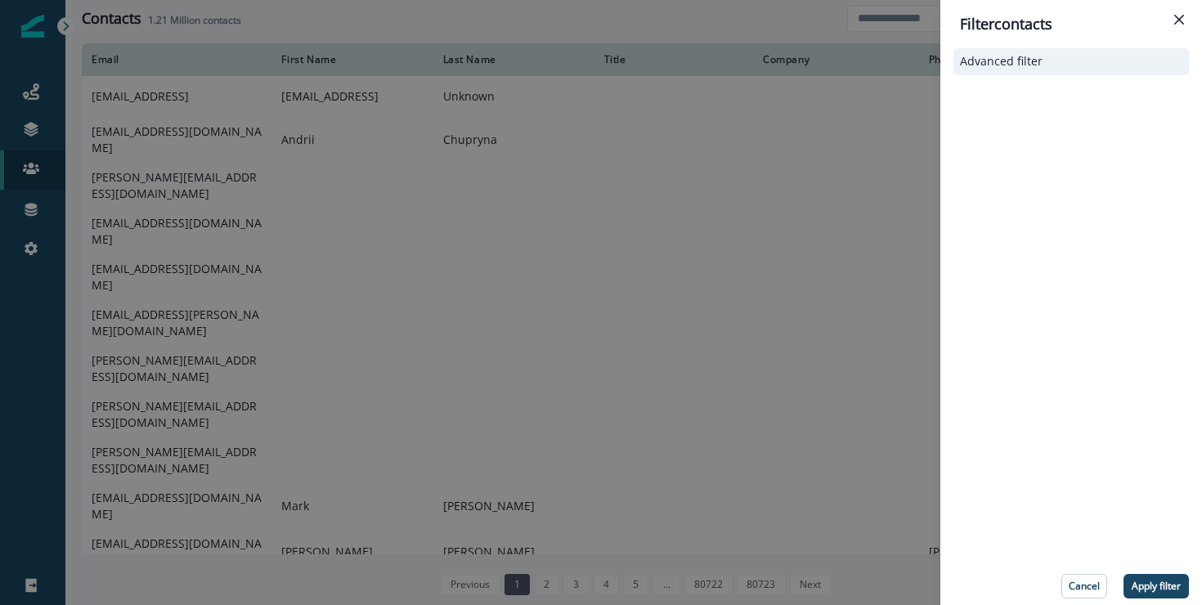
click at [1085, 53] on div "Advanced filter" at bounding box center [1070, 61] width 235 height 27
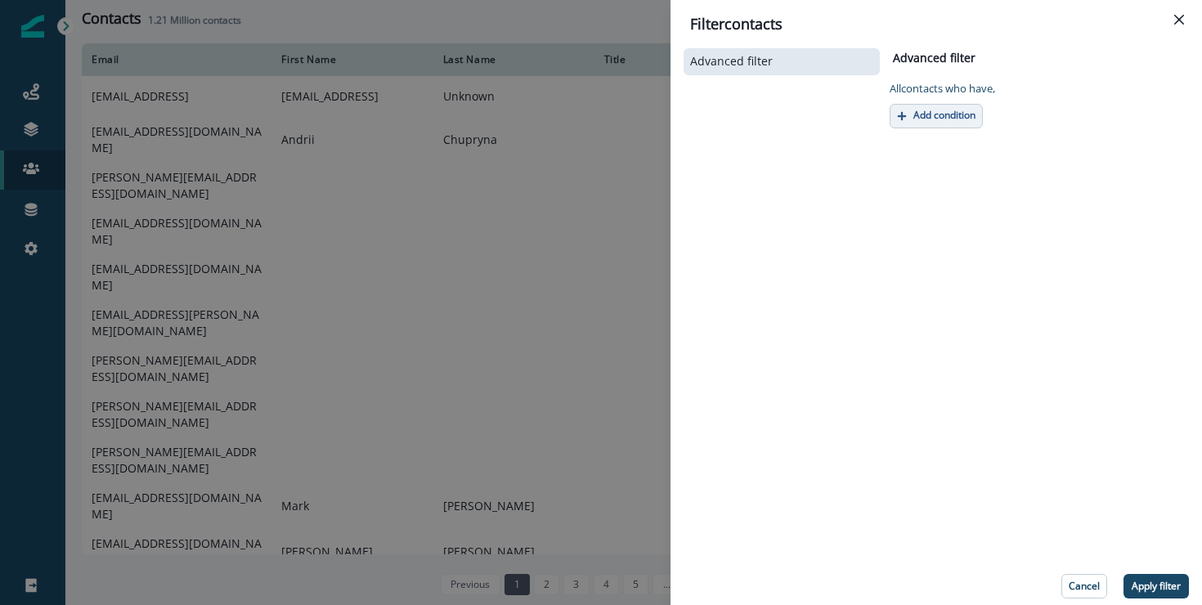
click at [917, 115] on p "Add condition" at bounding box center [944, 115] width 62 height 11
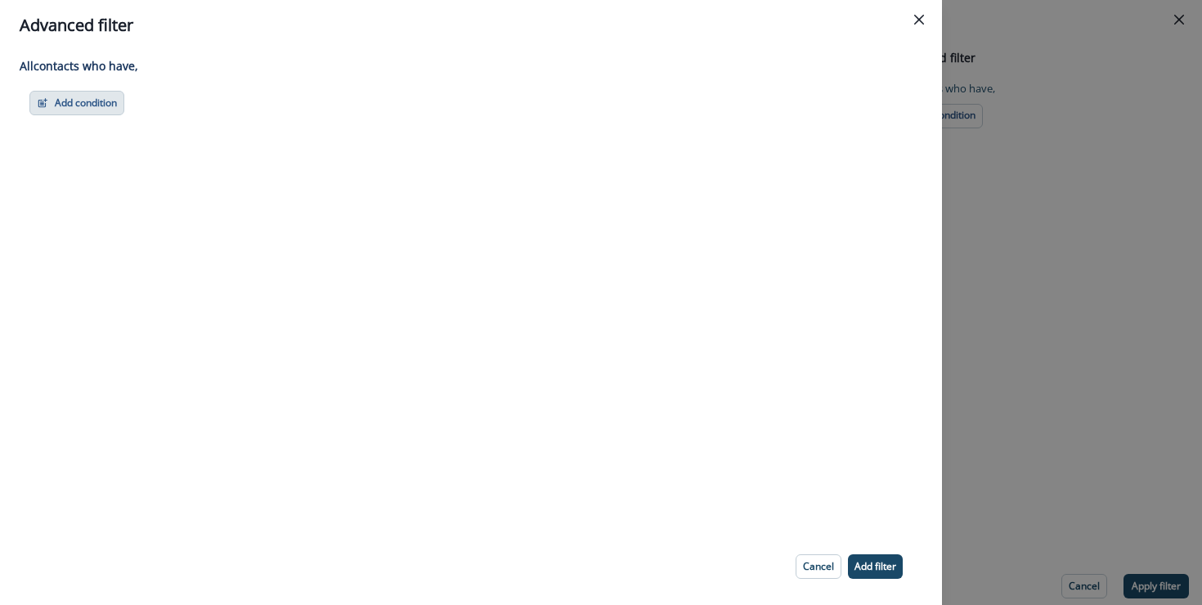
click at [110, 107] on button "Add condition" at bounding box center [76, 103] width 95 height 25
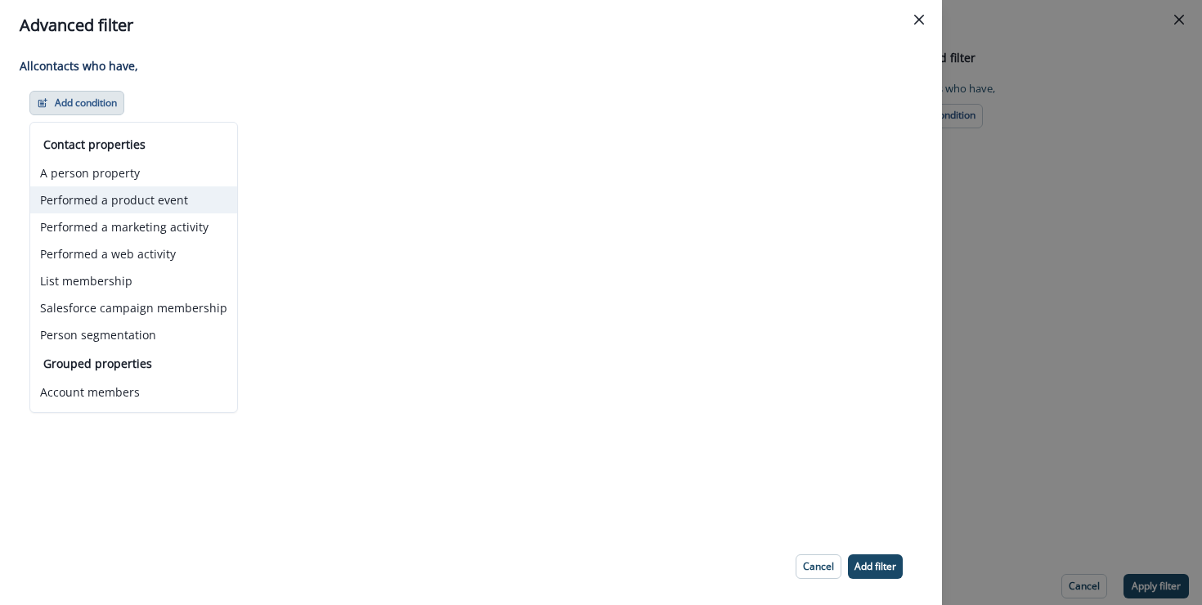
click at [183, 204] on button "Performed a product event" at bounding box center [133, 199] width 207 height 27
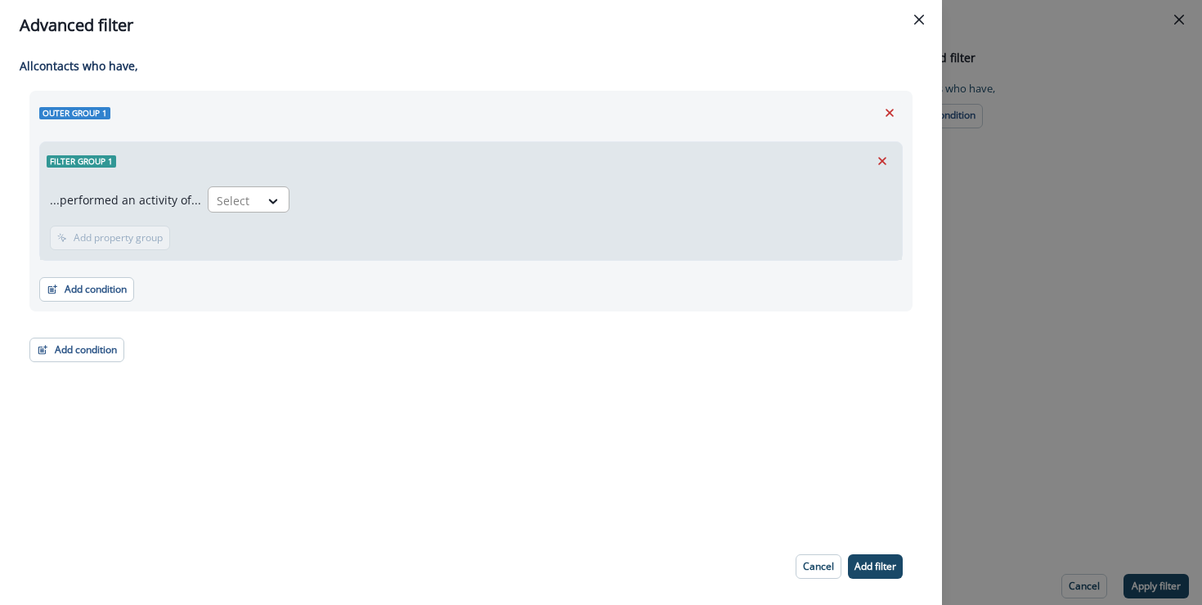
click at [242, 199] on div at bounding box center [234, 200] width 34 height 20
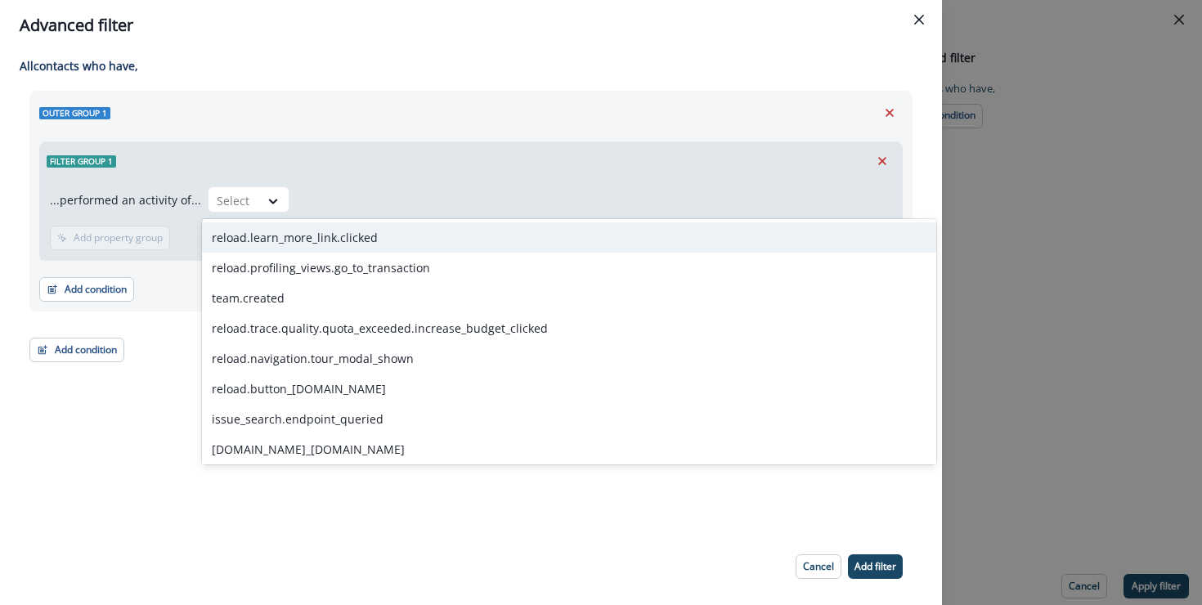
click at [284, 147] on div "Filter group 1" at bounding box center [471, 161] width 862 height 38
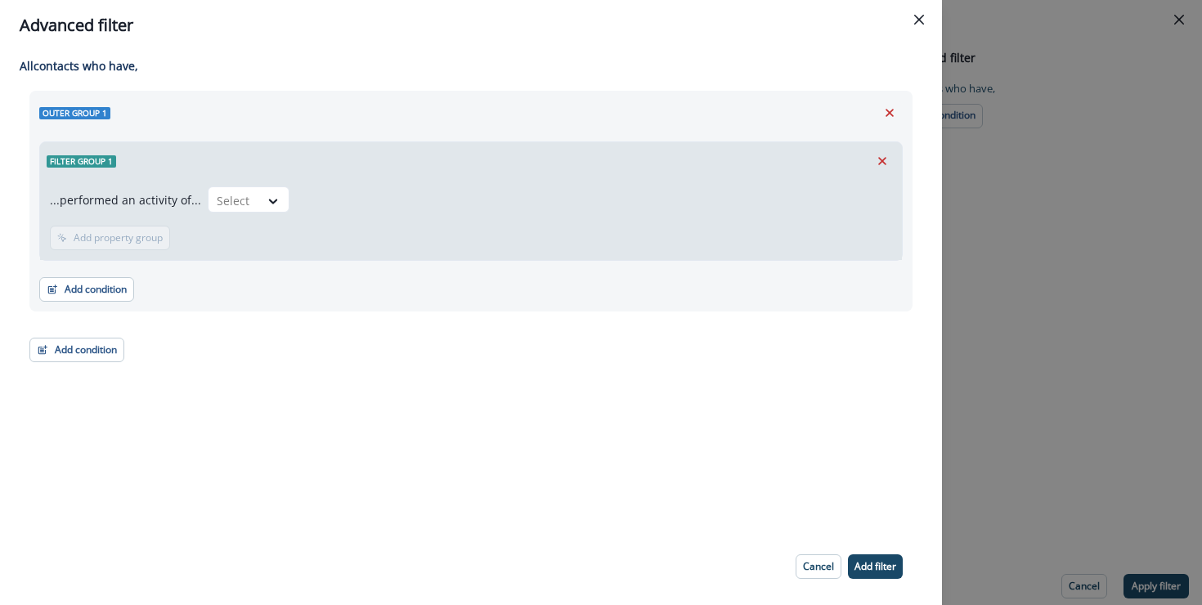
click at [932, 20] on header "Advanced filter" at bounding box center [471, 25] width 942 height 51
click at [921, 20] on icon "Close" at bounding box center [919, 20] width 10 height 10
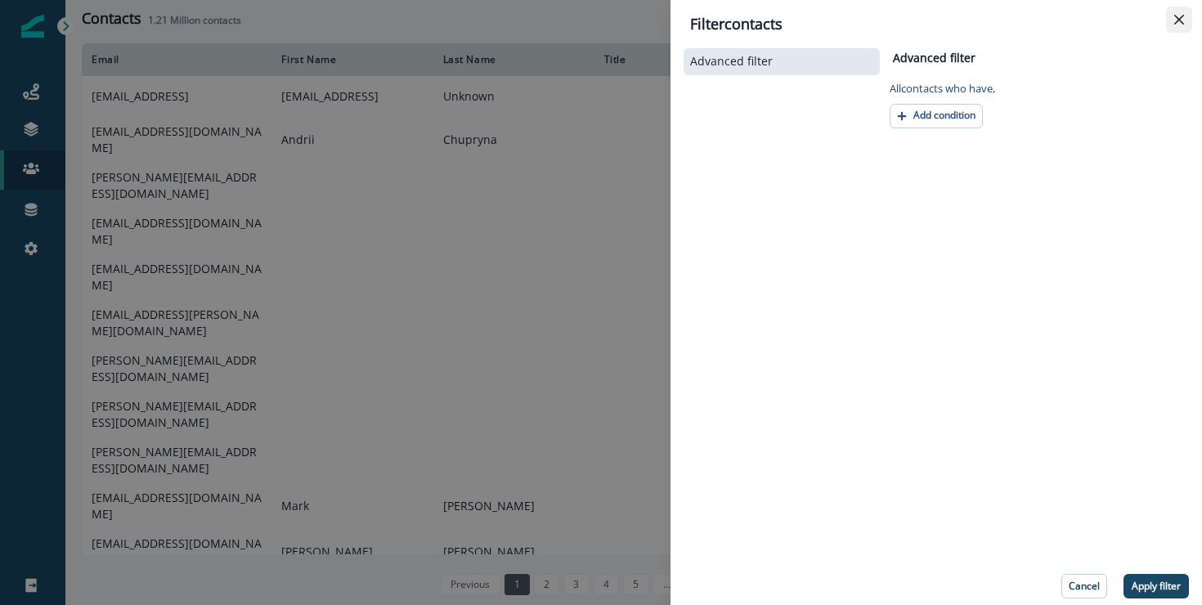
click at [1190, 16] on button "Close" at bounding box center [1179, 20] width 26 height 26
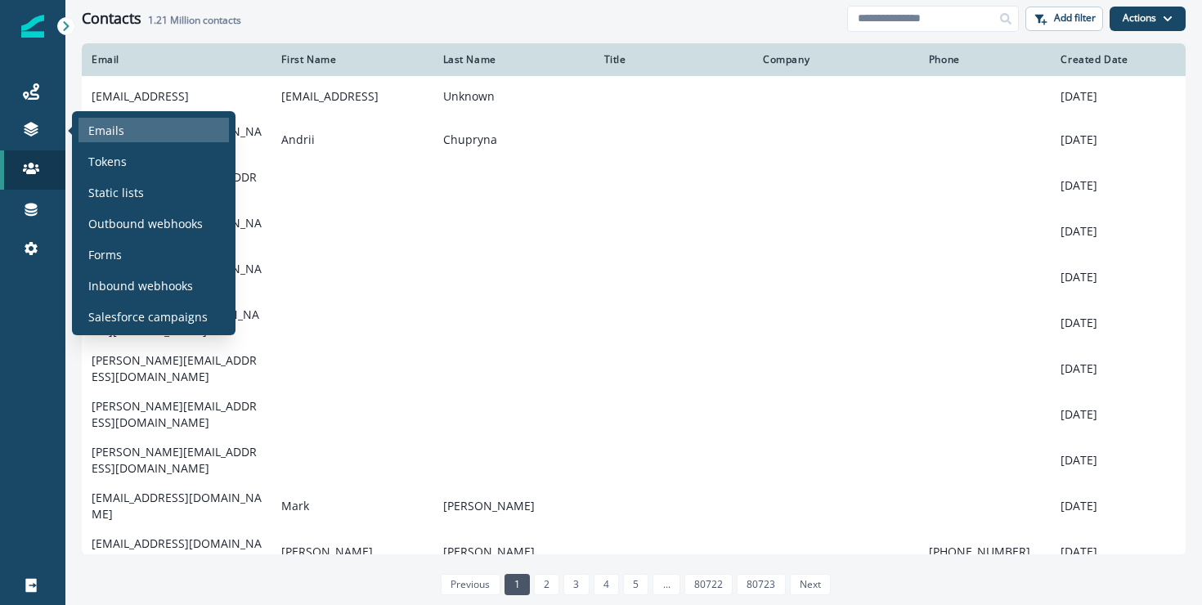
click at [92, 124] on p "Emails" at bounding box center [106, 130] width 36 height 17
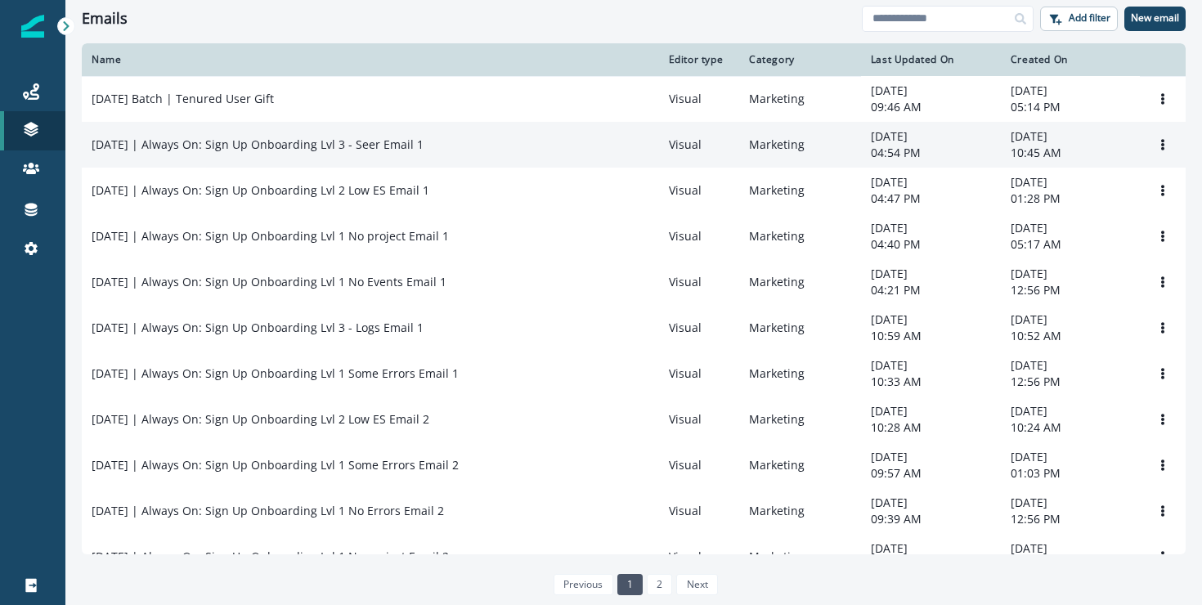
click at [496, 153] on div "[DATE] | Always On: Sign Up Onboarding Lvl 3 - Seer Email 1" at bounding box center [370, 145] width 557 height 16
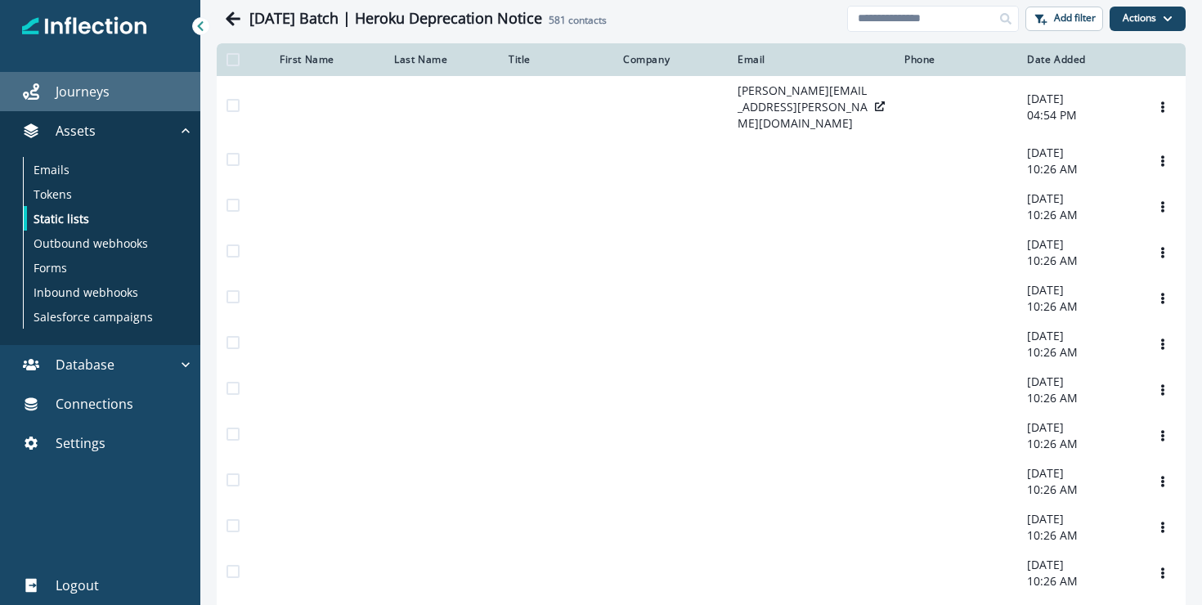
click at [97, 105] on link "Journeys" at bounding box center [100, 91] width 200 height 39
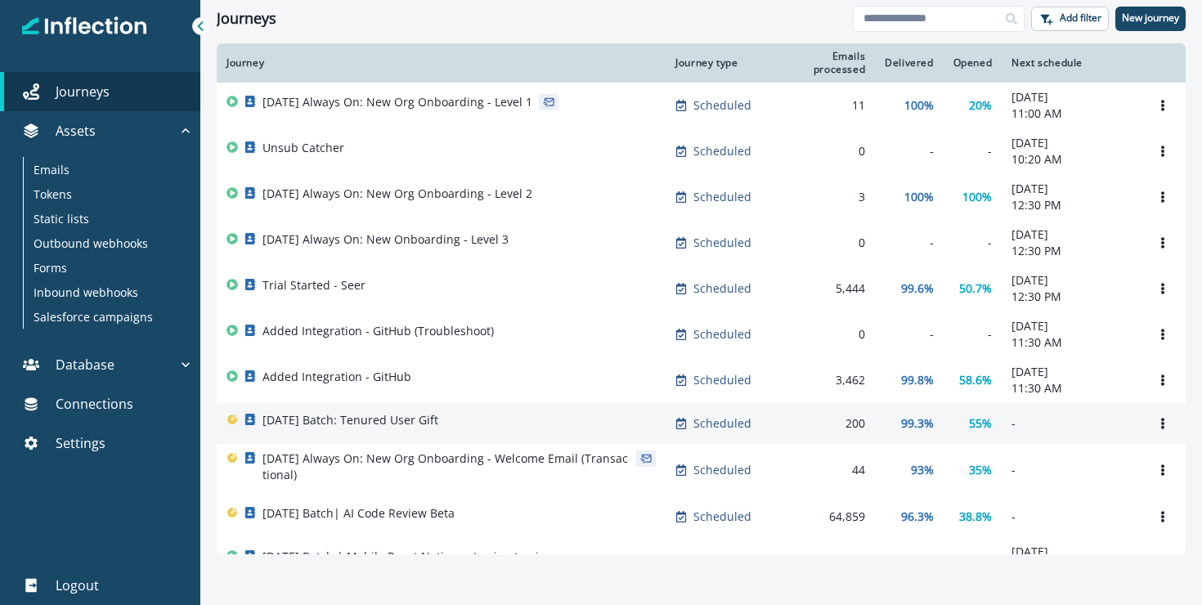
click at [549, 427] on div "2025-09-25 Batch: Tenured User Gift" at bounding box center [440, 423] width 429 height 23
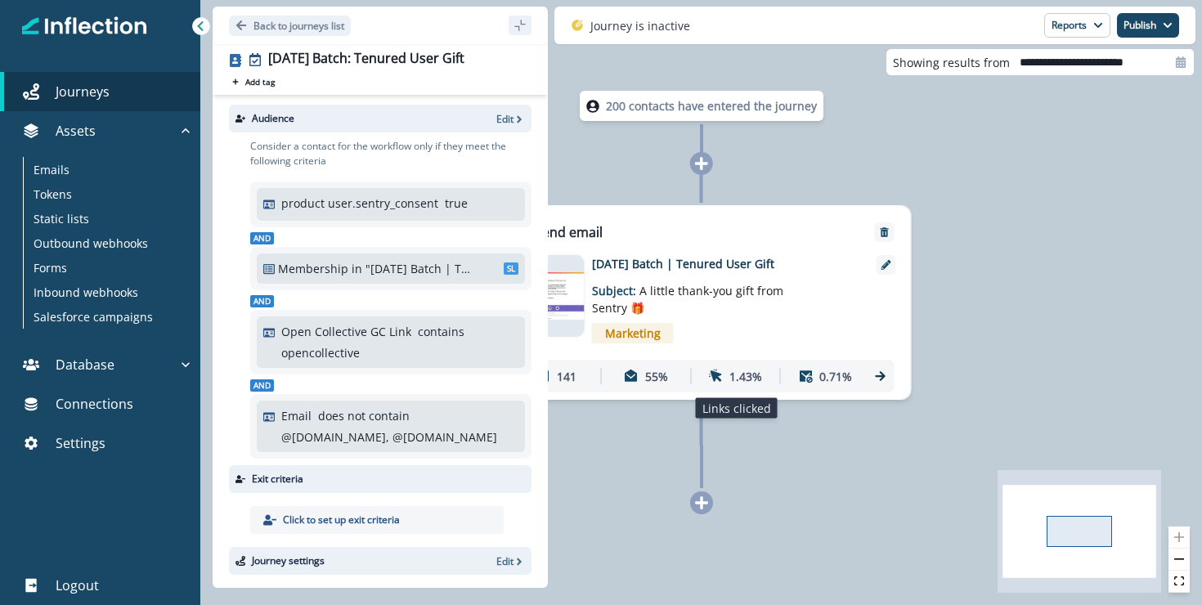
click at [741, 374] on p "1.43%" at bounding box center [745, 376] width 33 height 17
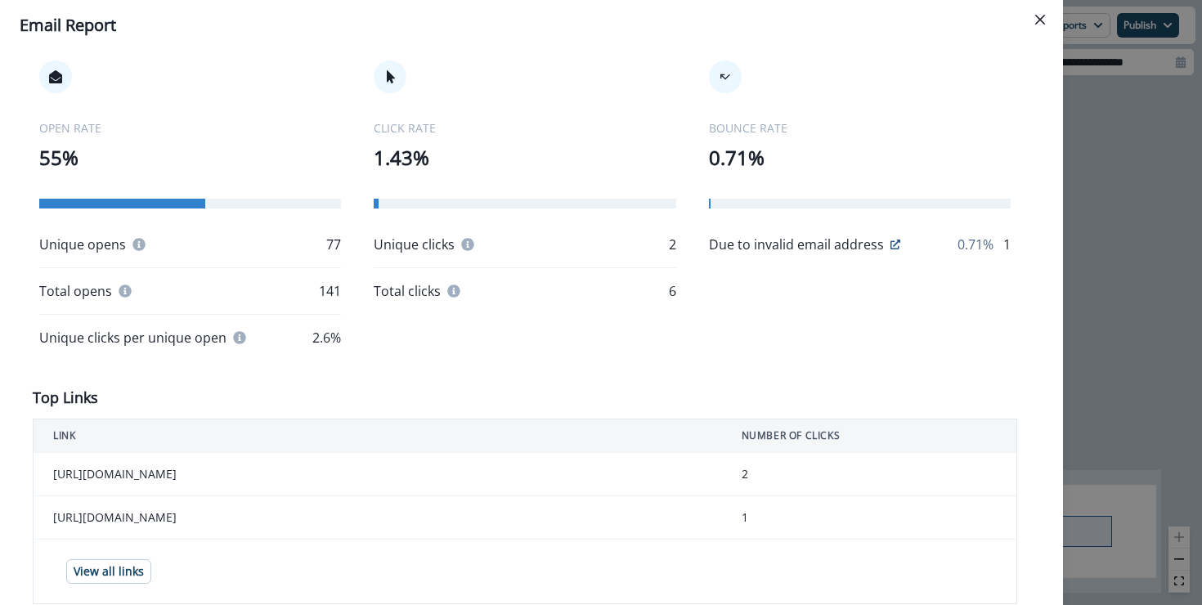
scroll to position [259, 0]
click at [281, 539] on td "View all links" at bounding box center [378, 569] width 688 height 65
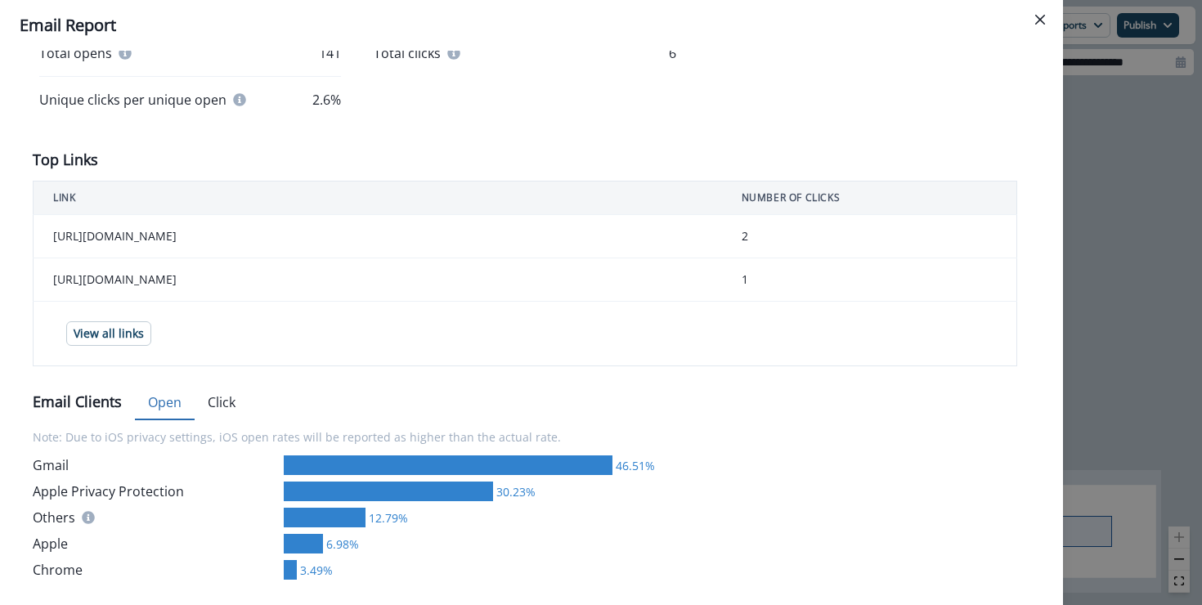
scroll to position [624, 0]
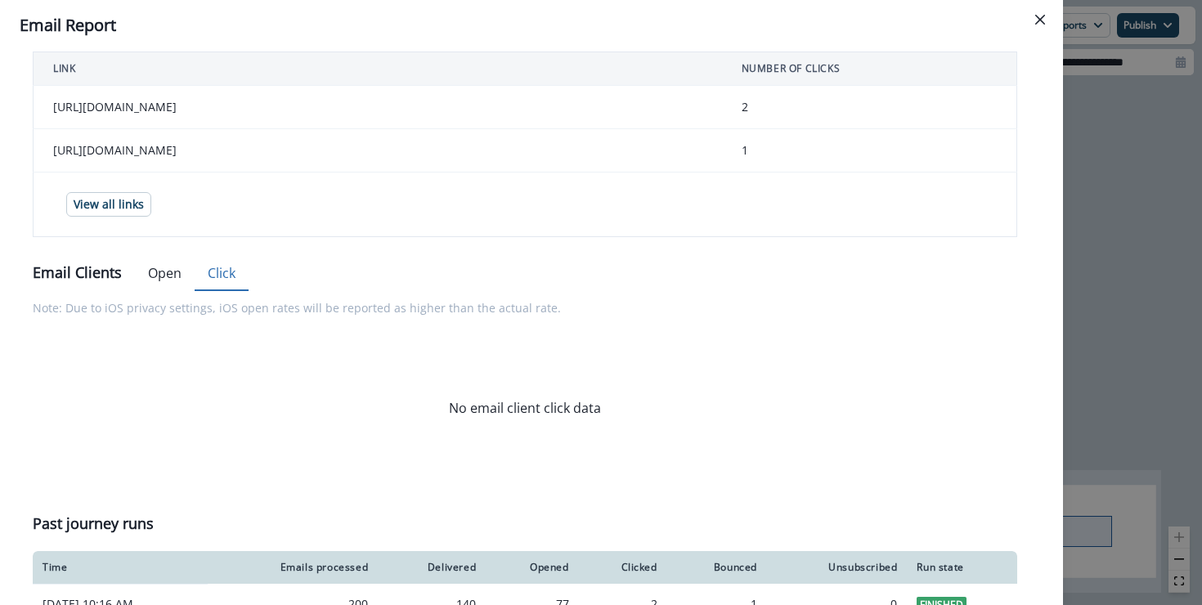
click at [208, 271] on button "Click" at bounding box center [222, 274] width 54 height 34
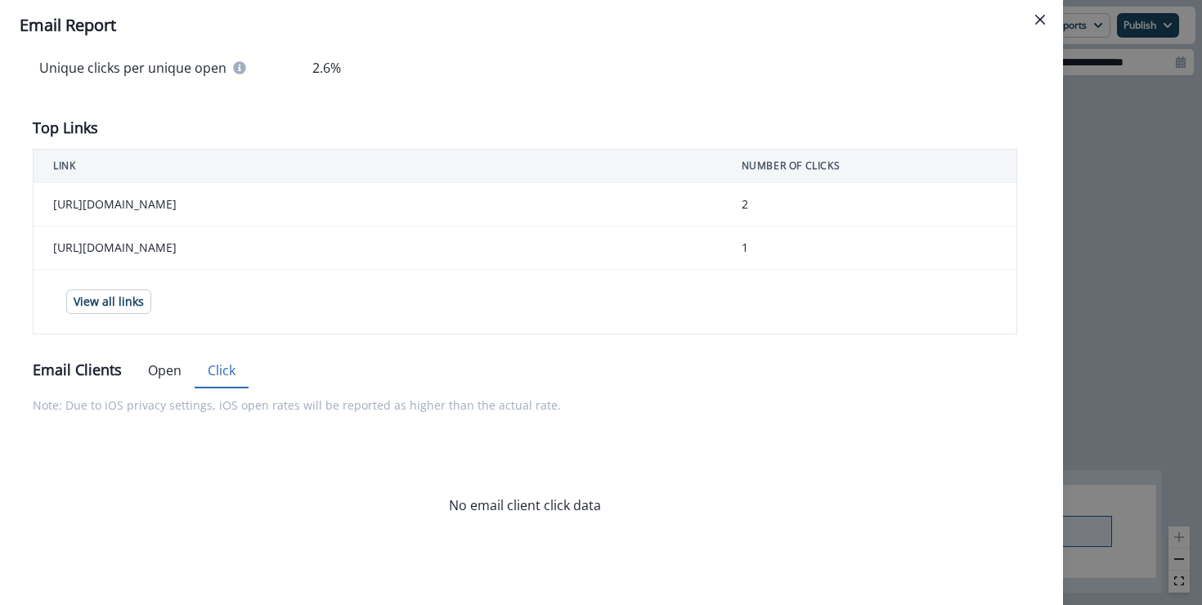
scroll to position [516, 0]
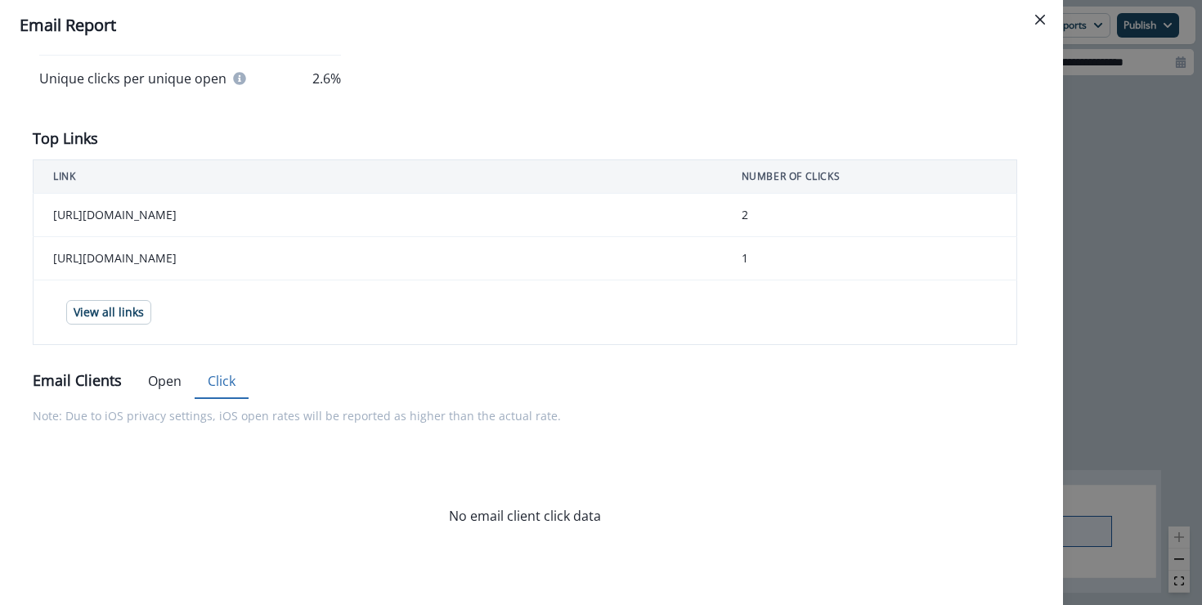
click at [151, 389] on button "Open" at bounding box center [165, 382] width 60 height 34
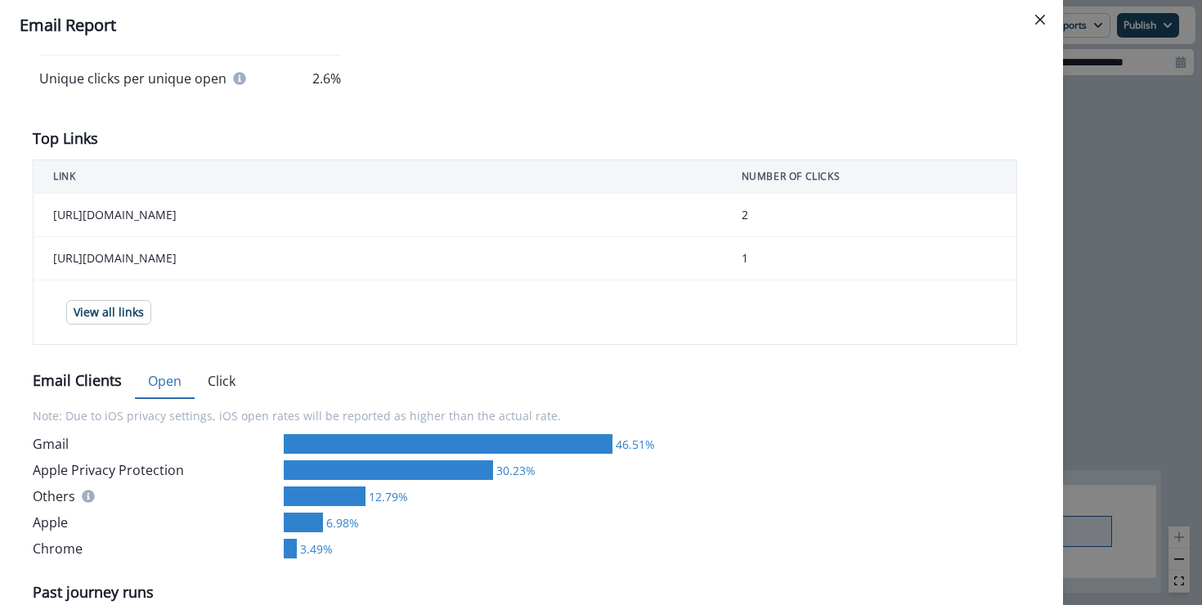
click at [296, 237] on td "https://discord.com/invite/sentry" at bounding box center [378, 258] width 688 height 43
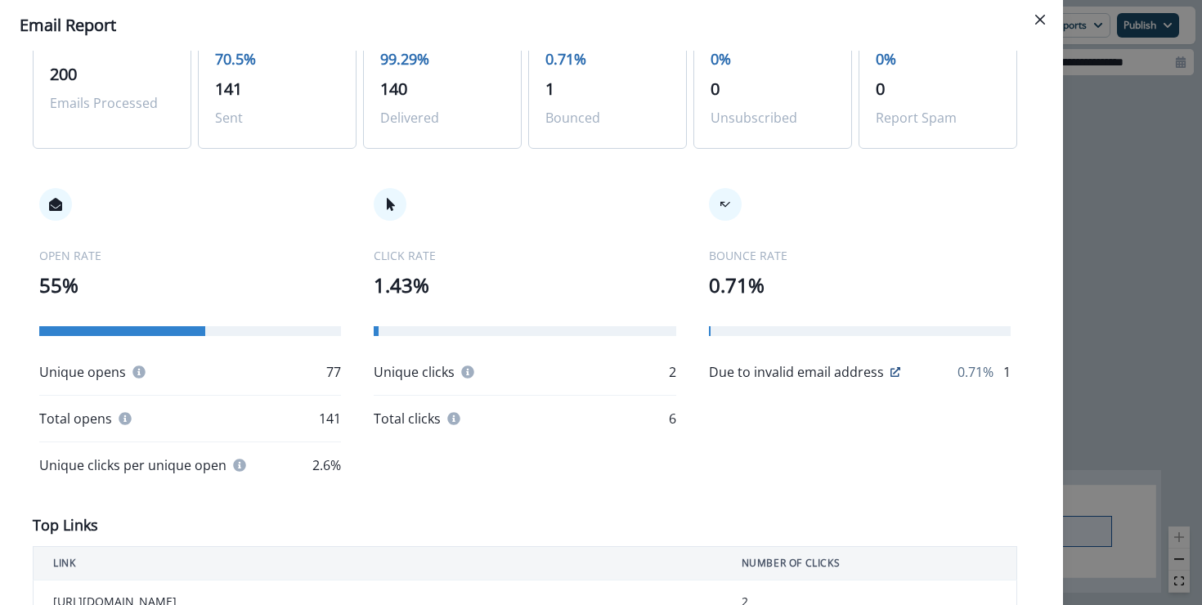
scroll to position [126, 0]
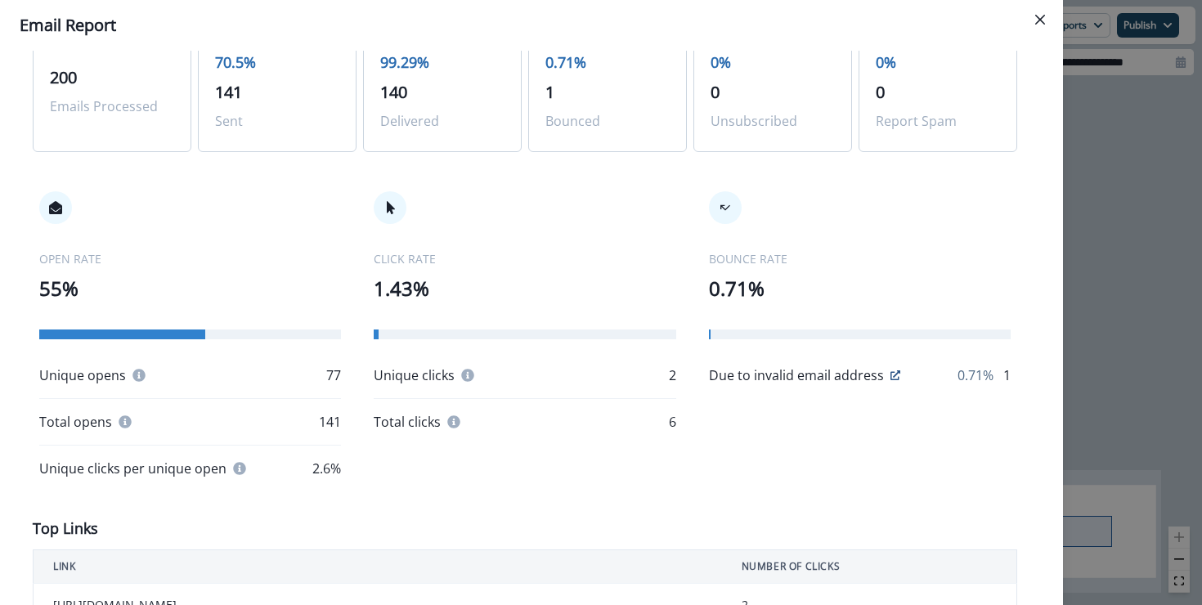
click at [1081, 252] on div "**********" at bounding box center [601, 302] width 1202 height 605
click at [1081, 252] on div "200 contacts have entered the journey Send email Email asset changed, journey r…" at bounding box center [700, 302] width 1001 height 605
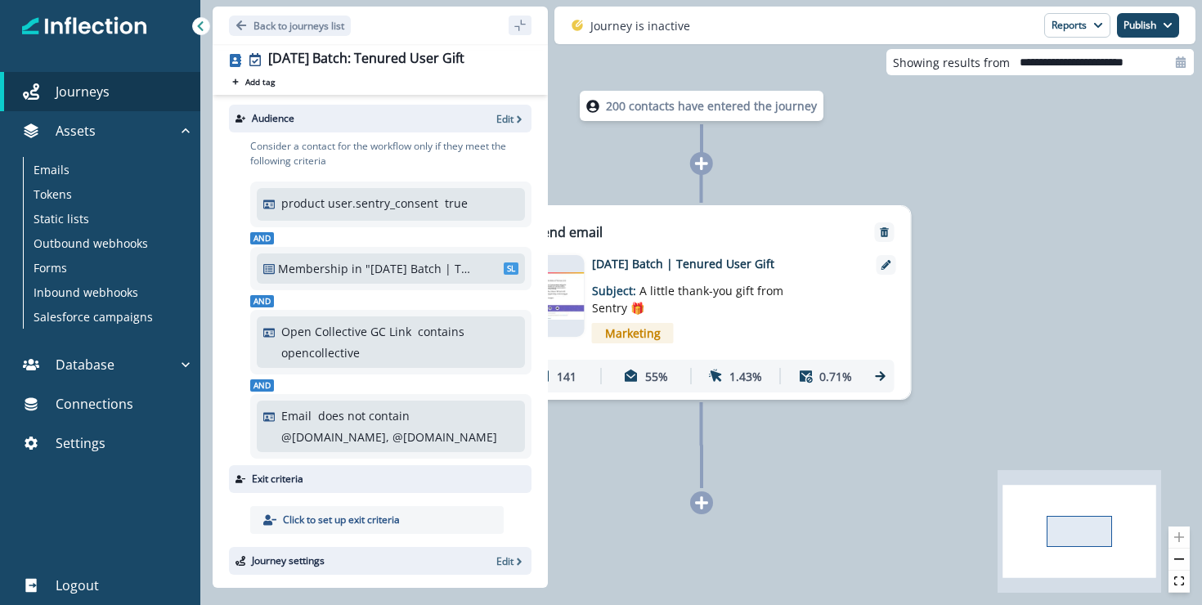
click at [590, 145] on div "200 contacts have entered the journey Send email Email asset changed, journey r…" at bounding box center [700, 302] width 1001 height 605
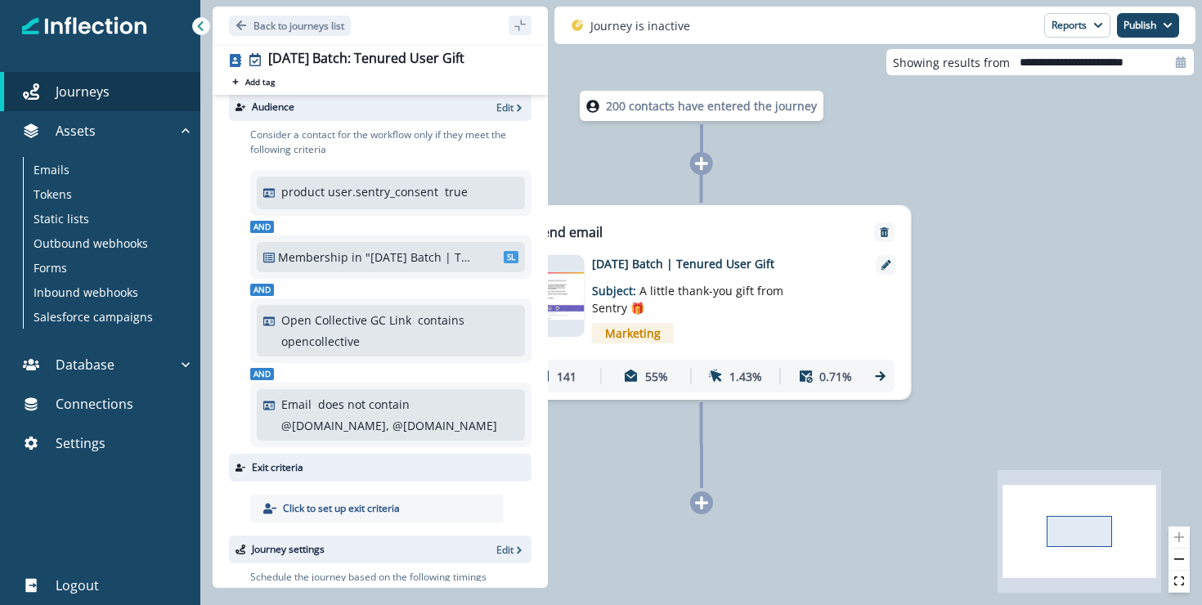
scroll to position [0, 0]
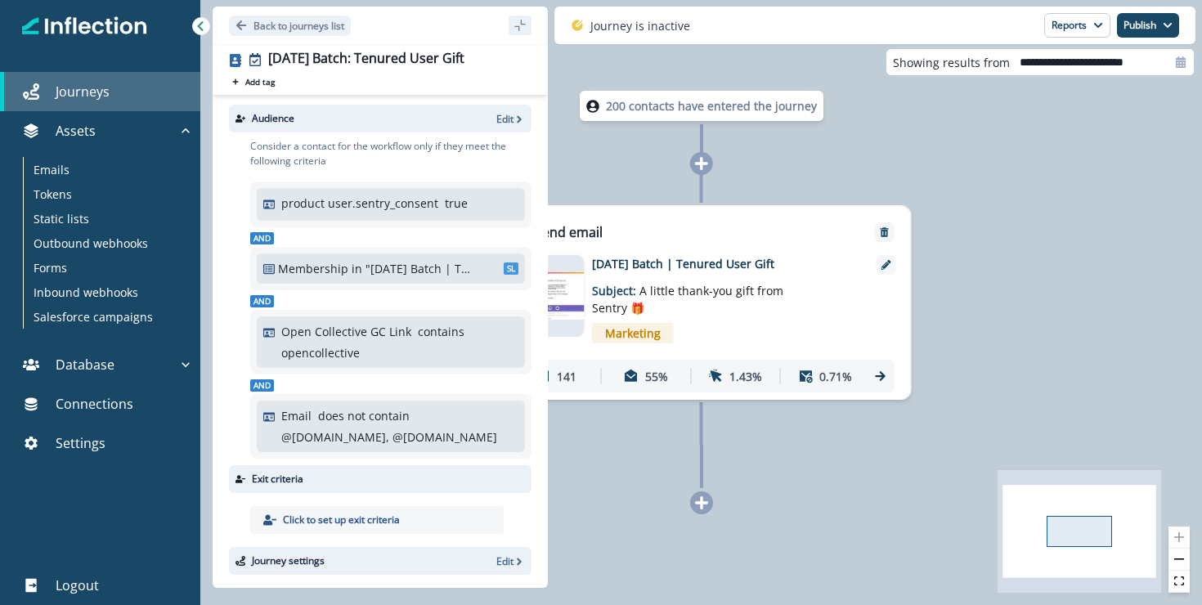
click at [78, 96] on p "Journeys" at bounding box center [83, 92] width 54 height 20
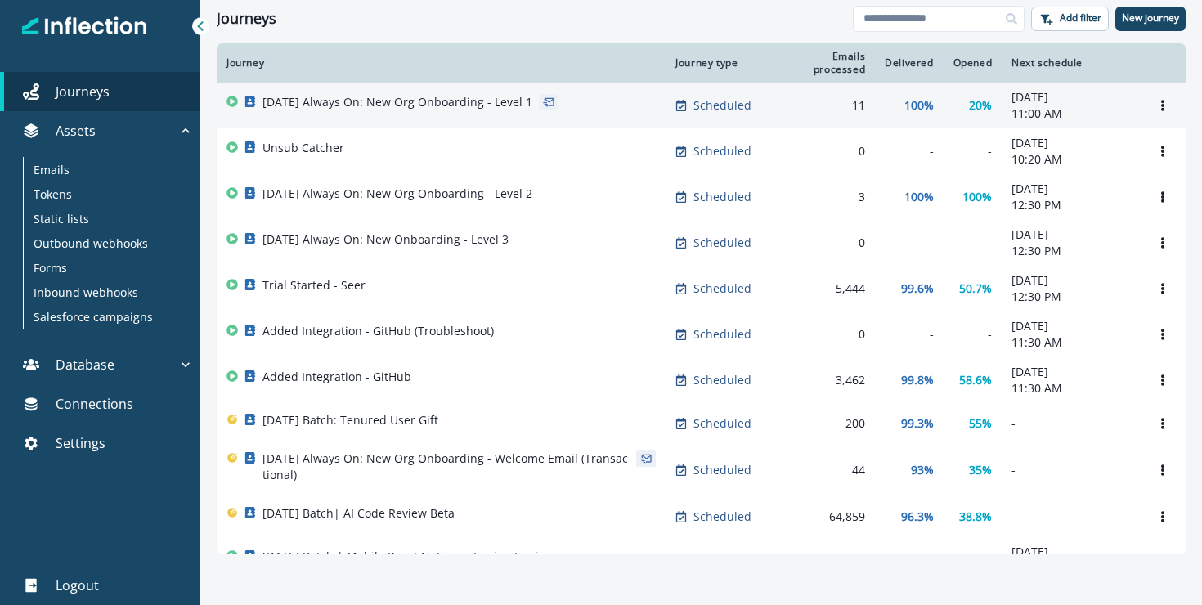
click at [727, 128] on td "Scheduled" at bounding box center [717, 106] width 105 height 46
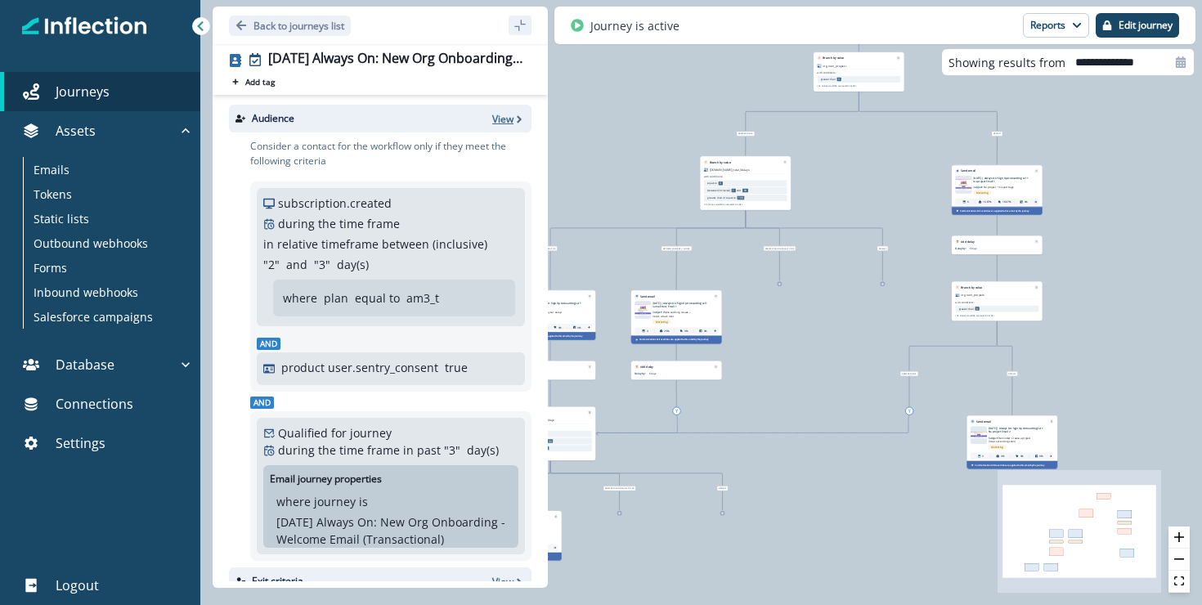
click at [492, 119] on p "View" at bounding box center [502, 119] width 21 height 14
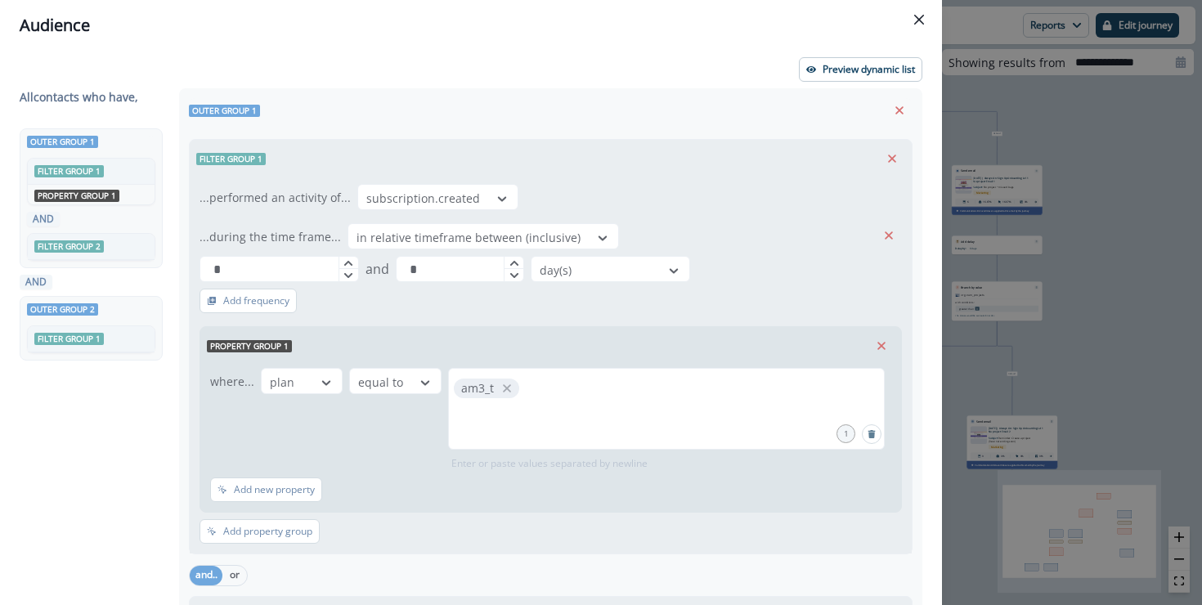
click at [518, 60] on div "Preview dynamic list" at bounding box center [471, 69] width 902 height 25
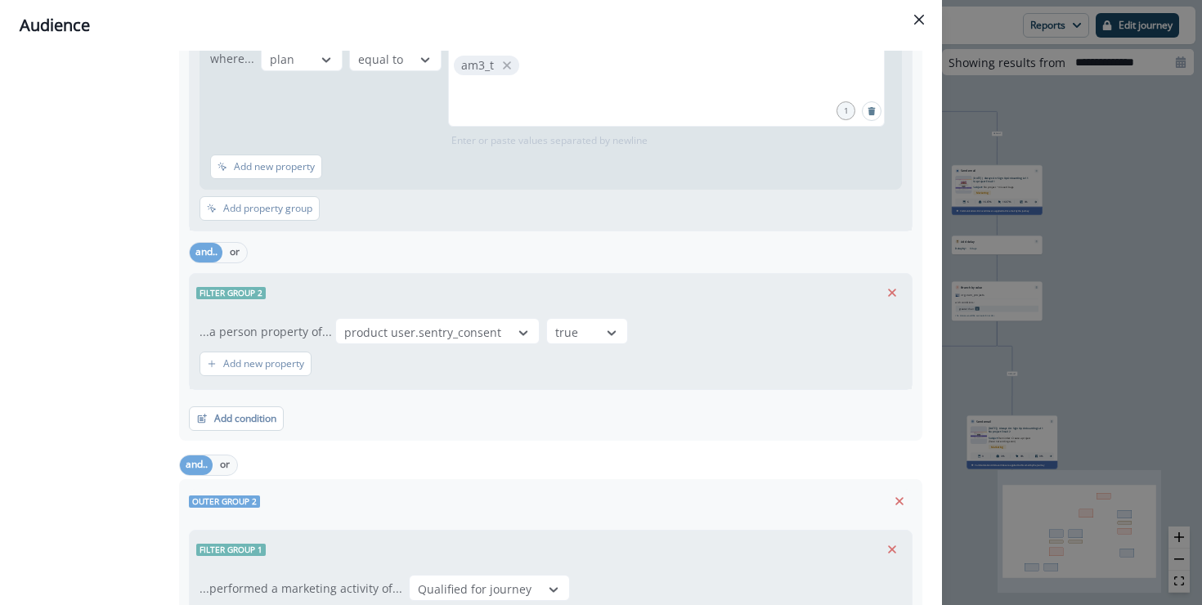
scroll to position [332, 0]
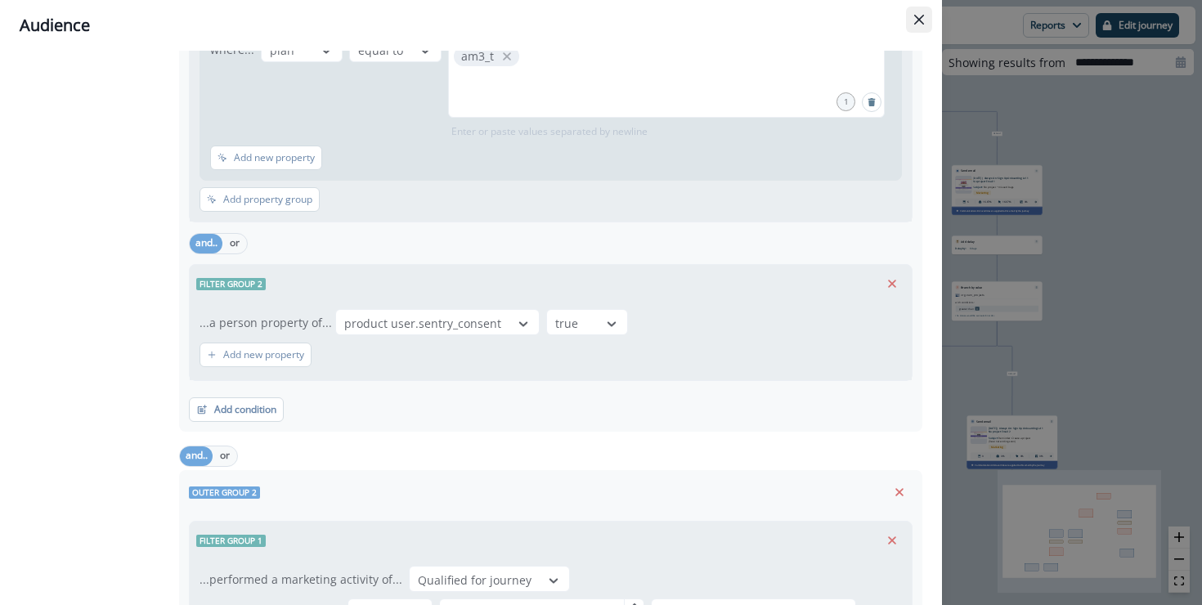
click at [918, 20] on icon "Close" at bounding box center [919, 20] width 10 height 10
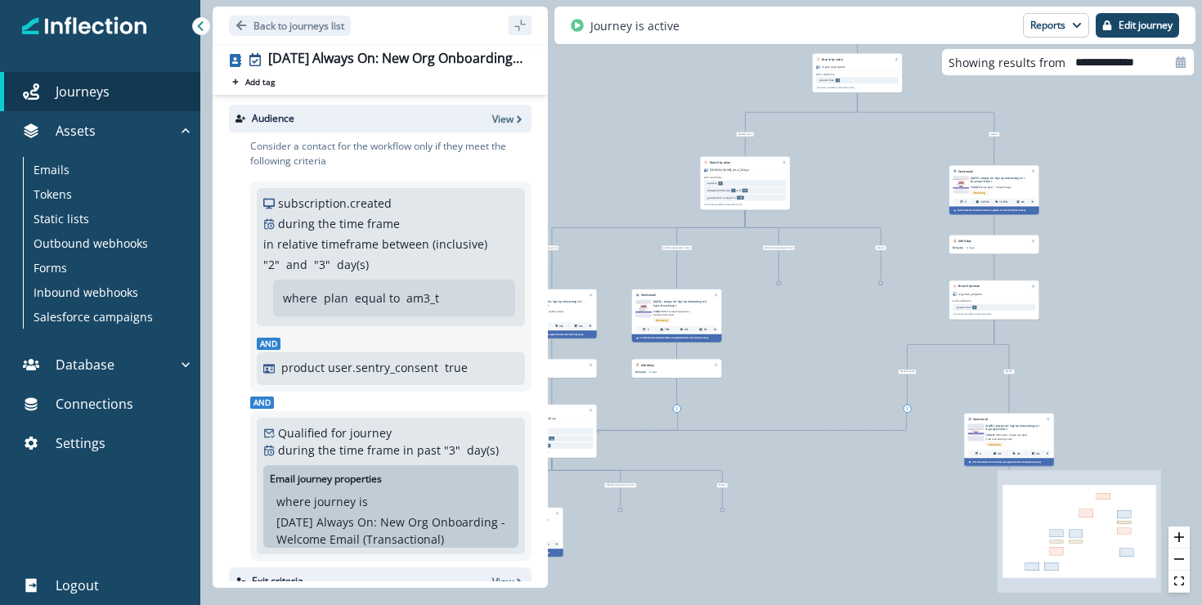
click at [201, 31] on icon at bounding box center [200, 25] width 11 height 11
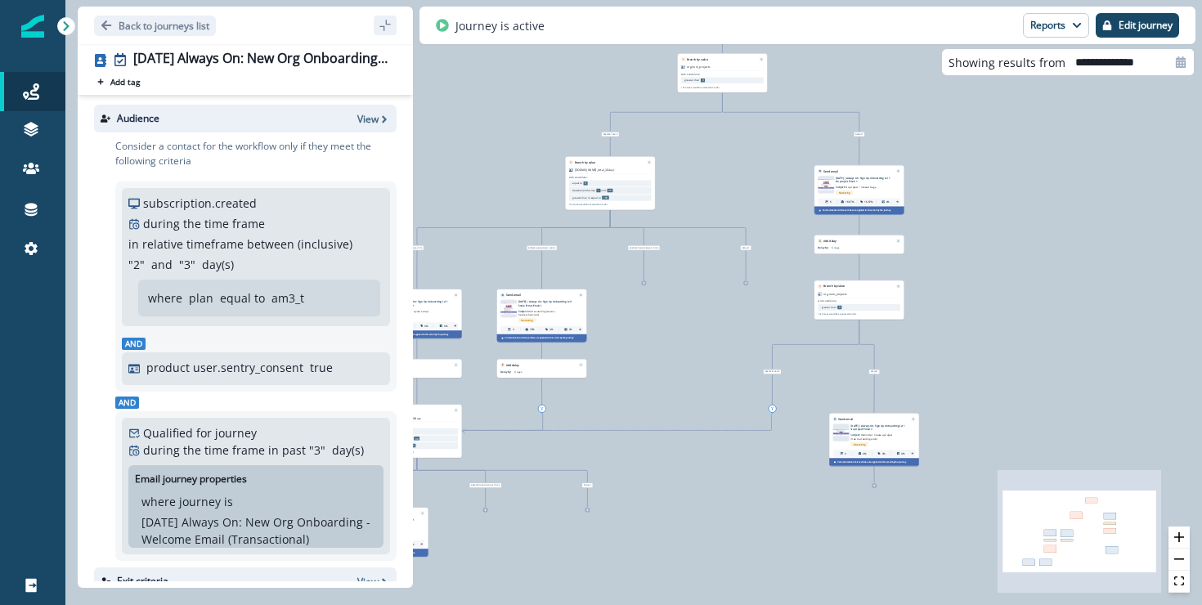
click at [65, 28] on icon at bounding box center [65, 25] width 11 height 11
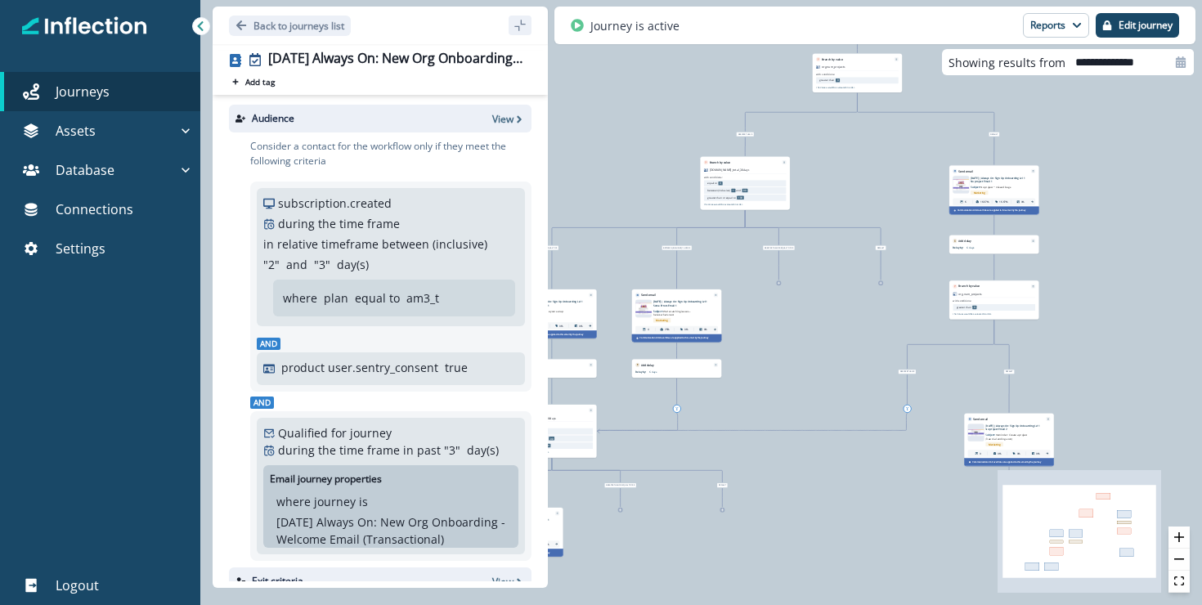
click at [203, 26] on icon at bounding box center [200, 25] width 11 height 11
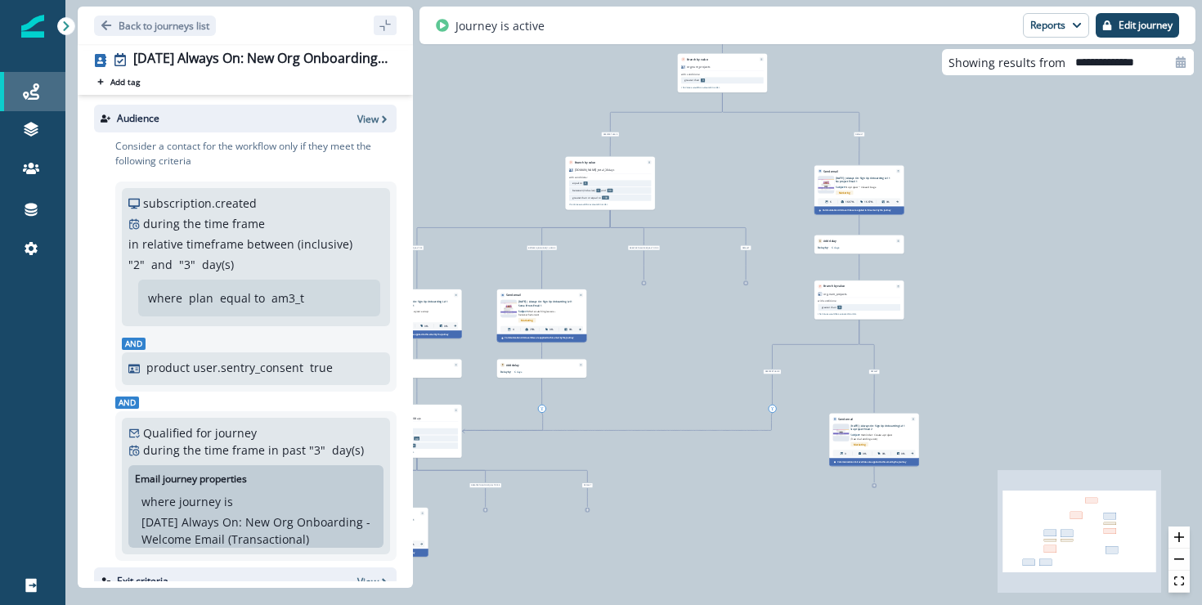
click at [29, 101] on link "Journeys" at bounding box center [32, 91] width 65 height 39
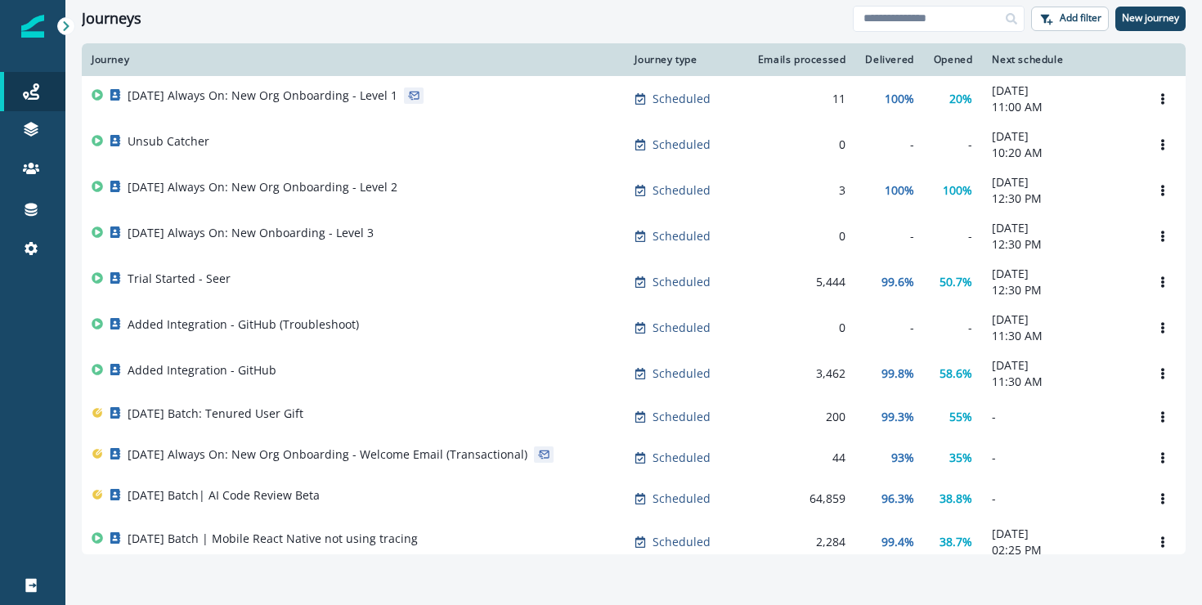
click at [696, 60] on div "Journey type" at bounding box center [683, 59] width 99 height 13
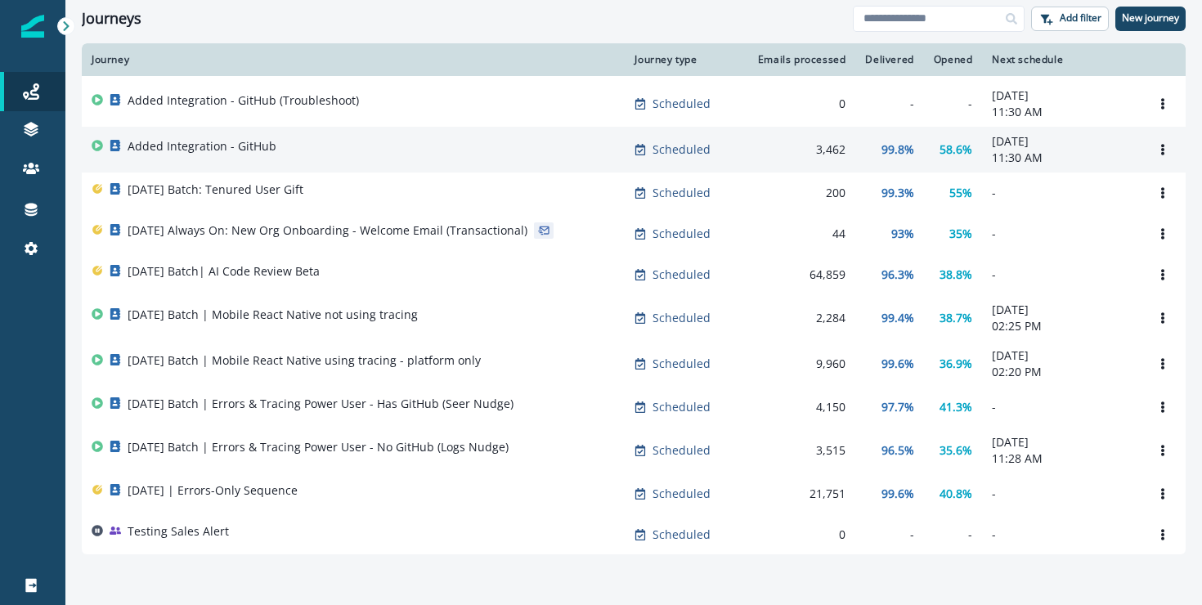
scroll to position [226, 0]
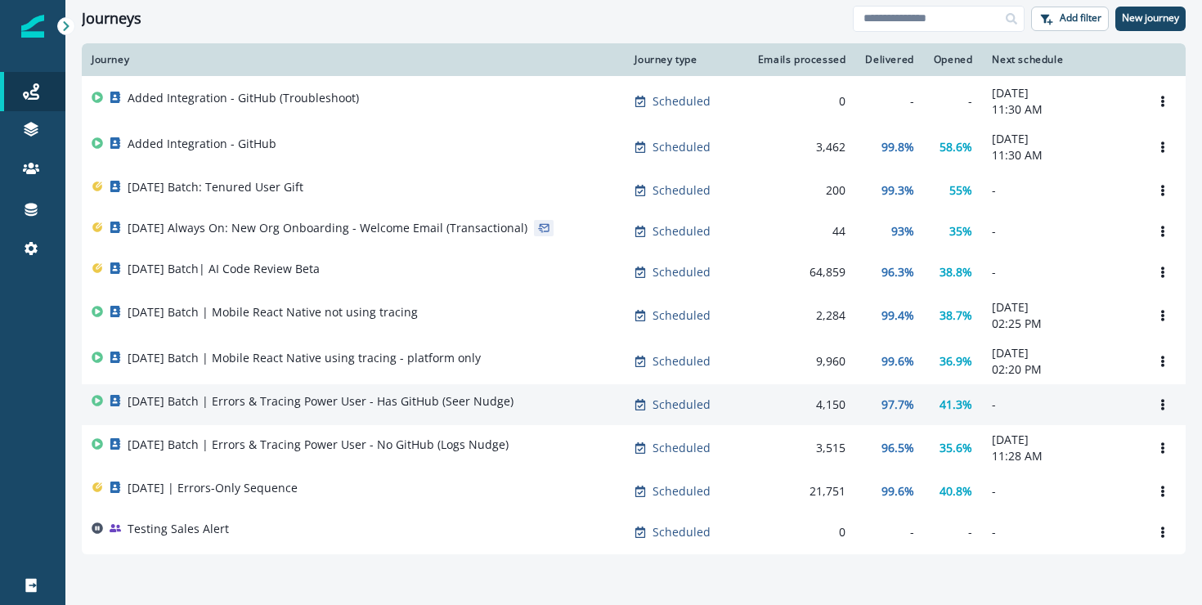
click at [335, 410] on p "2025-09-12 Batch | Errors & Tracing Power User - Has GitHub (Seer Nudge)" at bounding box center [321, 401] width 386 height 16
